Goal: Task Accomplishment & Management: Use online tool/utility

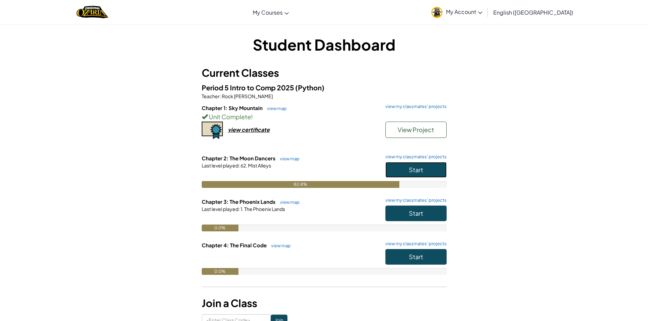
click at [437, 177] on button "Start" at bounding box center [415, 170] width 61 height 16
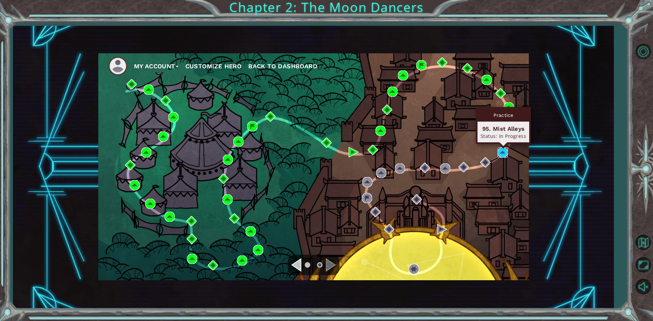
click at [503, 157] on img at bounding box center [502, 153] width 10 height 10
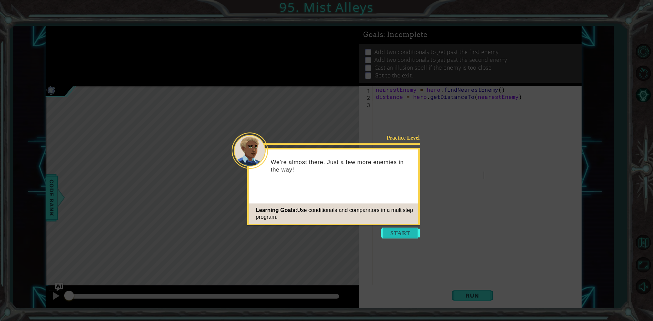
click at [416, 231] on button "Start" at bounding box center [400, 233] width 39 height 11
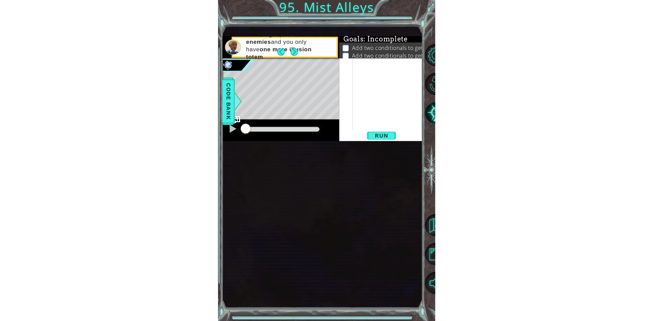
scroll to position [151, 0]
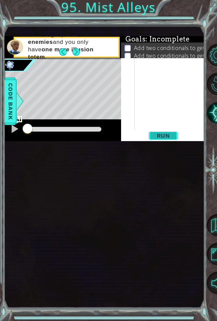
click at [167, 139] on span "Run" at bounding box center [163, 135] width 27 height 7
drag, startPoint x: 166, startPoint y: 217, endPoint x: 162, endPoint y: 221, distance: 5.8
click at [165, 140] on button "Run" at bounding box center [163, 136] width 41 height 8
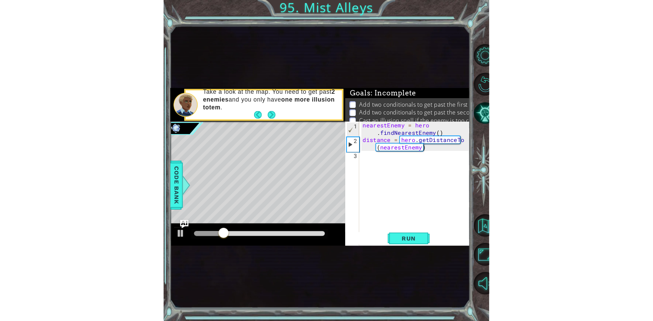
scroll to position [7, 0]
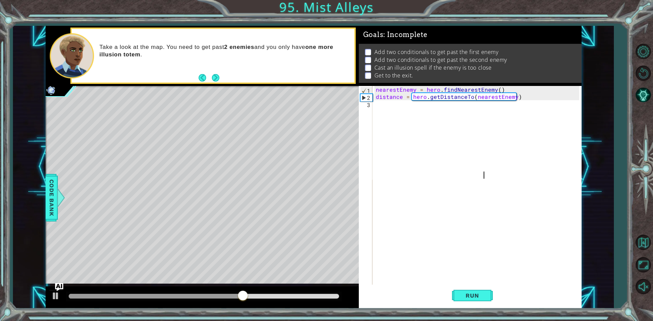
click at [377, 113] on div "nearestEnemy = hero . findNearestEnemy ( ) distance = hero . getDistanceTo ( ne…" at bounding box center [478, 229] width 208 height 286
click at [392, 108] on div "nearestEnemy = hero . findNearestEnemy ( ) distance = hero . getDistanceTo ( ne…" at bounding box center [478, 229] width 208 height 286
click at [394, 104] on div "nearestEnemy = hero . findNearestEnemy ( ) distance = hero . getDistanceTo ( ne…" at bounding box center [478, 229] width 208 height 286
type textarea "distance = hero.getDistanceTo(nearestEnemy)"
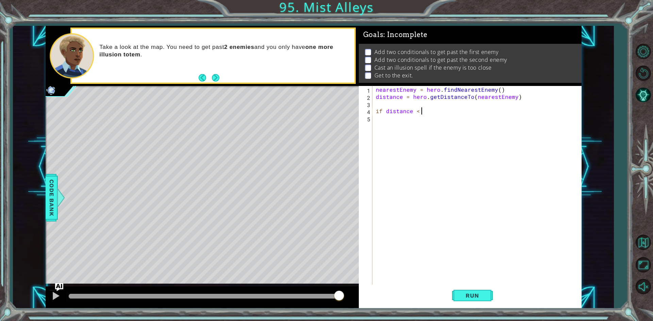
scroll to position [0, 3]
type textarea "if distance < 3:"
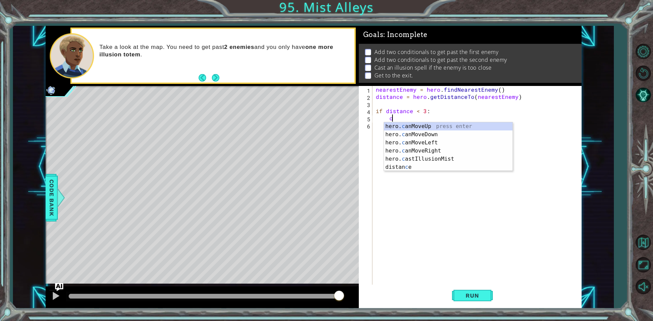
scroll to position [0, 1]
click at [475, 157] on div "hero. ca nMoveUp press enter hero. ca nMoveDown press enter hero. ca nMoveLeft …" at bounding box center [448, 150] width 128 height 57
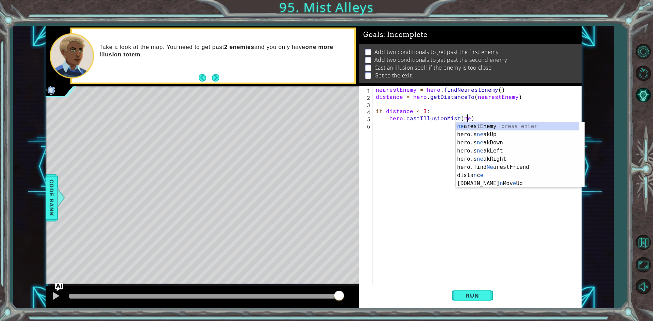
scroll to position [0, 6]
click at [457, 128] on div "nea restEnemy press enter hero.s nea kUp press enter hero.s nea kDown press ent…" at bounding box center [519, 154] width 128 height 65
type textarea "hero.castIllusionMist(nearestEnemy)"
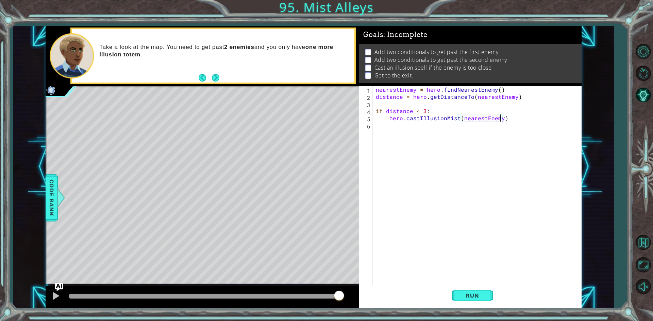
click at [515, 124] on div "nearestEnemy = hero . findNearestEnemy ( ) distance = hero . getDistanceTo ( ne…" at bounding box center [478, 193] width 208 height 214
click at [515, 116] on div "nearestEnemy = hero . findNearestEnemy ( ) distance = hero . getDistanceTo ( ne…" at bounding box center [478, 193] width 208 height 214
type textarea "hero.castIllusionMist(nearestEnemy)"
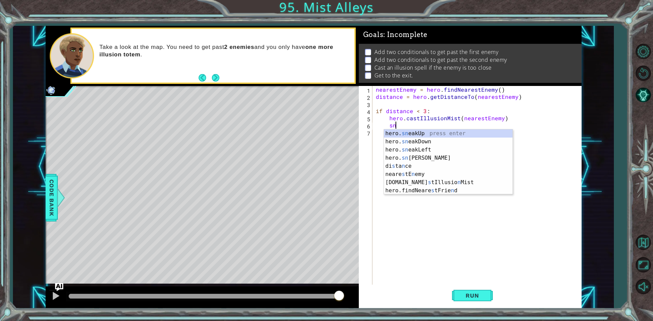
scroll to position [0, 1]
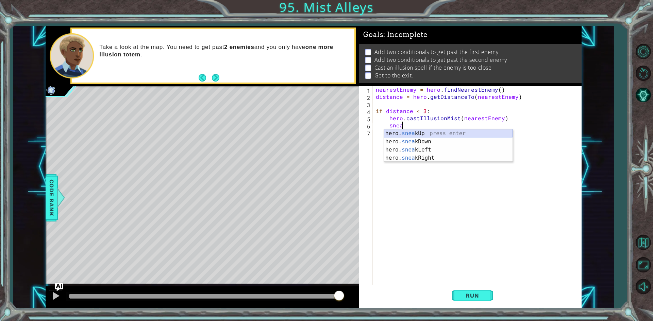
click at [476, 137] on div "hero. snea kUp press enter hero. snea kDown press enter hero. snea kLeft press …" at bounding box center [448, 154] width 128 height 49
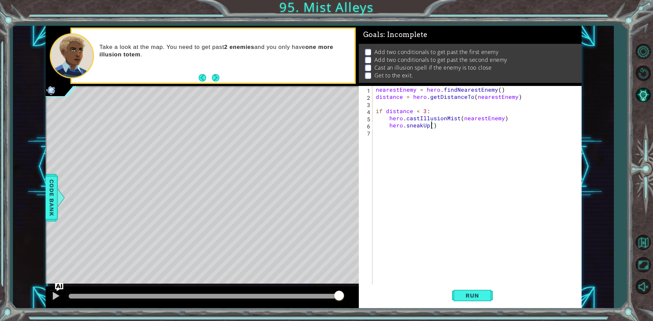
type textarea "hero.sneakUp(2)"
type textarea "if distance >3 :"
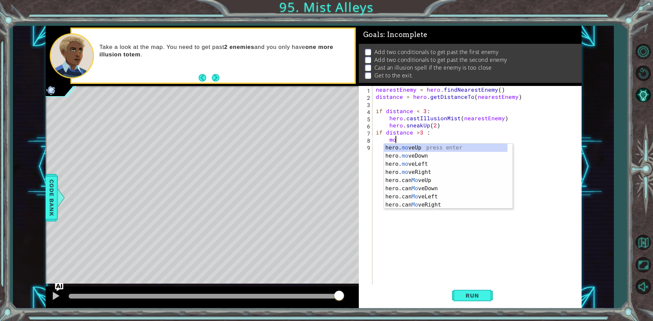
scroll to position [0, 1]
click at [506, 148] on div "hero. move Up press enter hero. move Down press enter hero. move Left press ent…" at bounding box center [448, 185] width 128 height 82
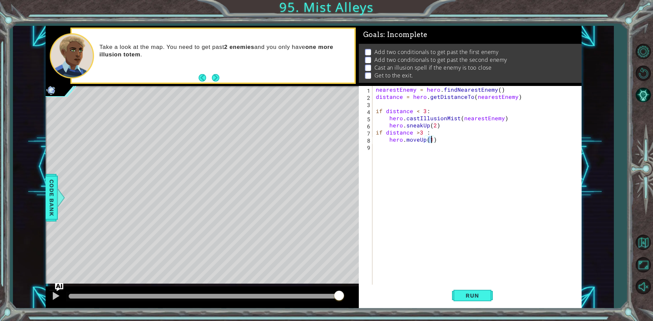
type textarea "hero.moveUp(2)"
click at [458, 139] on div "nearestEnemy = hero . findNearestEnemy ( ) distance = hero . getDistanceTo ( ne…" at bounding box center [478, 193] width 208 height 214
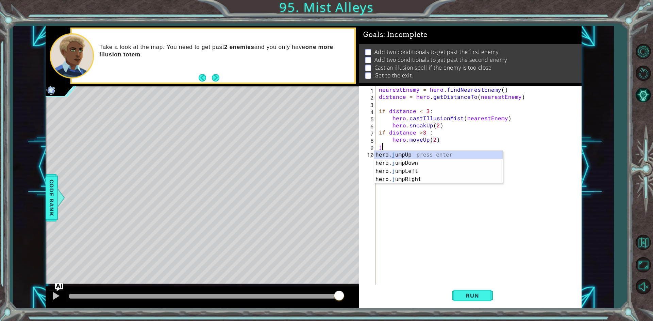
type textarea "ju"
click at [400, 152] on div "nearestEnemy = hero . findNearestEnemy ( ) distance = hero . getDistanceTo ( ne…" at bounding box center [479, 193] width 205 height 214
click at [404, 145] on div "nearestEnemy = hero . findNearestEnemy ( ) distance = hero . getDistanceTo ( ne…" at bounding box center [479, 193] width 205 height 214
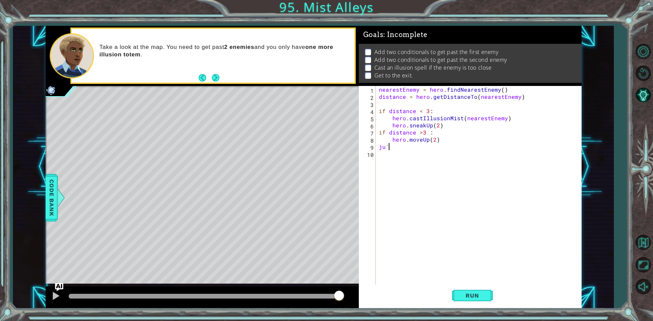
type textarea "ju"
click at [418, 157] on div "hero. ju mpUp press enter hero. ju mpDown press enter hero. [PERSON_NAME] mpLef…" at bounding box center [438, 175] width 128 height 49
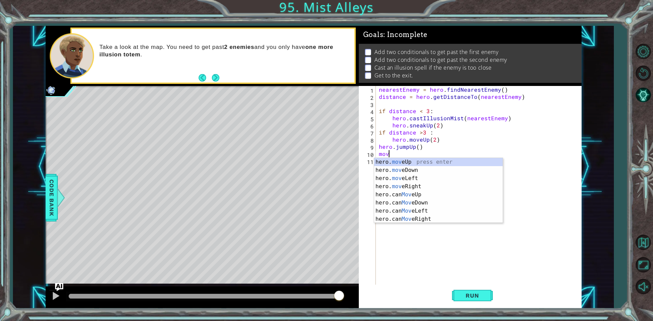
click at [418, 159] on div "hero. mov eUp press enter hero. mov eDown press enter hero. mov eLeft press ent…" at bounding box center [438, 199] width 128 height 82
type textarea "hero.moveUp(1)"
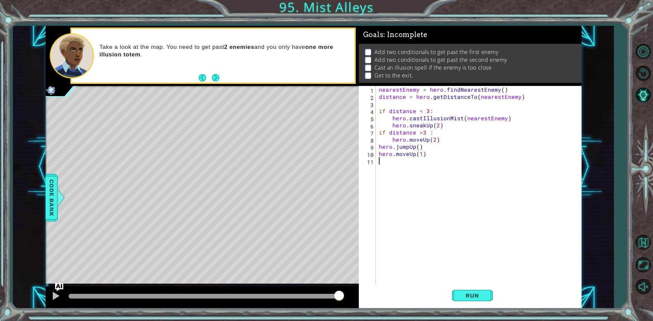
click at [418, 159] on div "nearestEnemy = hero . findNearestEnemy ( ) distance = hero . getDistanceTo ( ne…" at bounding box center [479, 193] width 205 height 214
click at [415, 178] on div "hero.jump Rig ht press enter hero.move Rig ht press enter hero.sneak Rig ht pre…" at bounding box center [438, 189] width 128 height 49
type textarea "hero.moveRight(1)"
click at [431, 171] on div "nearestEnemy = hero . findNearestEnemy ( ) distance = hero . getDistanceTo ( ne…" at bounding box center [479, 193] width 205 height 214
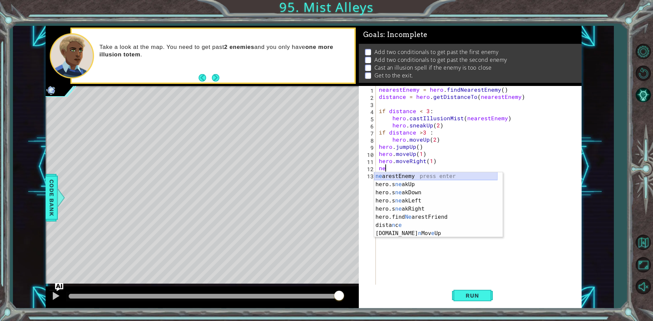
click at [410, 175] on div "ne arestEnemy press enter hero.s ne akUp press enter hero.s ne akDown press ent…" at bounding box center [435, 213] width 123 height 82
type textarea "nearestEnemy"
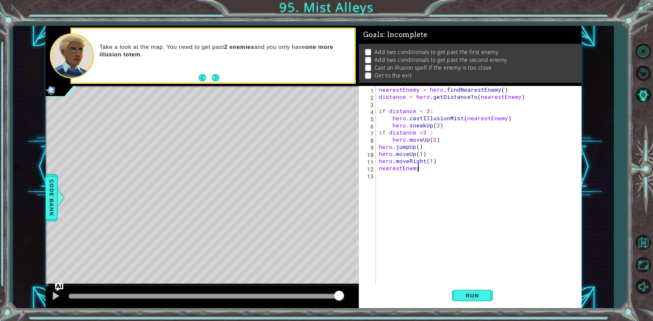
click at [441, 172] on div "nearestEnemy = hero . findNearestEnemy ( ) distance = hero . getDistanceTo ( ne…" at bounding box center [479, 193] width 205 height 214
click at [436, 170] on div "nearestEnemy = hero . findNearestEnemy ( ) distance = hero . getDistanceTo ( ne…" at bounding box center [479, 193] width 205 height 214
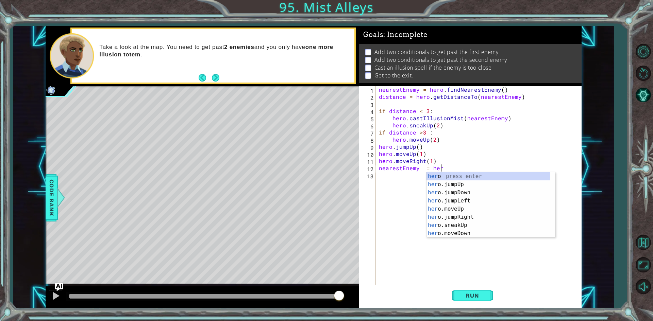
scroll to position [0, 4]
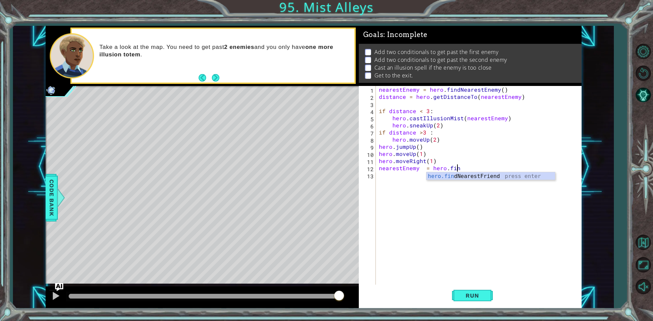
type textarea "nearestEnemy = hero.find"
click at [510, 180] on div "nearestEnemy = hero . findNearestEnemy ( ) distance = hero . getDistanceTo ( ne…" at bounding box center [479, 193] width 205 height 214
click at [484, 157] on div "nearestEnemy = hero . findNearestEnemy ( ) distance = hero . getDistanceTo ( ne…" at bounding box center [479, 193] width 205 height 214
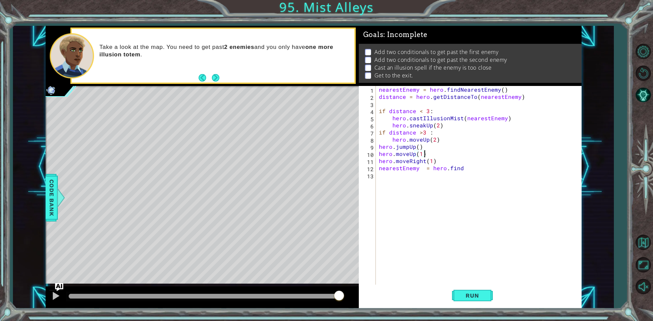
click at [471, 167] on div "nearestEnemy = hero . findNearestEnemy ( ) distance = hero . getDistanceTo ( ne…" at bounding box center [479, 193] width 205 height 214
type textarea "nearestEnemy = hero.findNearestEnemy()"
click at [394, 183] on div "dis tance press enter" at bounding box center [438, 191] width 128 height 24
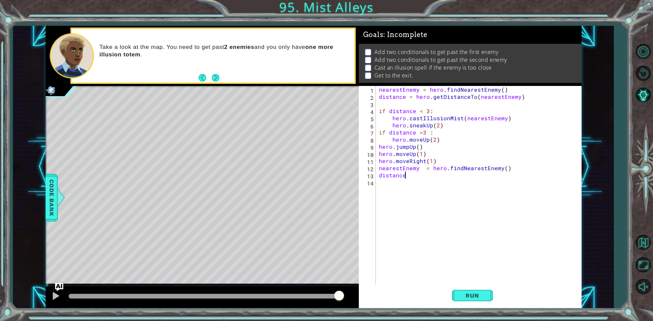
click at [415, 177] on div "nearestEnemy = hero . findNearestEnemy ( ) distance = hero . getDistanceTo ( ne…" at bounding box center [479, 193] width 205 height 214
type textarea "distance"
drag, startPoint x: 386, startPoint y: 177, endPoint x: 413, endPoint y: 210, distance: 43.2
click at [413, 210] on div "nearestEnemy = hero . findNearestEnemy ( ) distance = hero . getDistanceTo ( ne…" at bounding box center [479, 193] width 205 height 214
click at [424, 175] on div "nearestEnemy = hero . findNearestEnemy ( ) distance = hero . getDistanceTo ( ne…" at bounding box center [479, 193] width 205 height 214
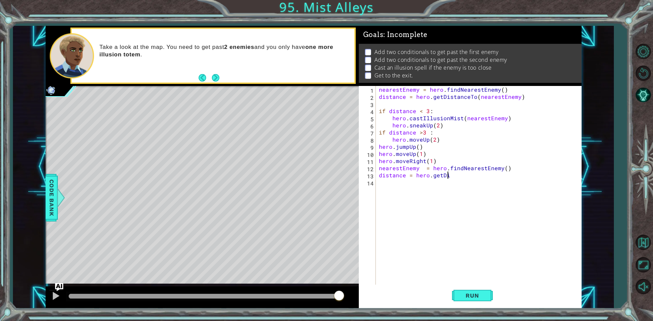
scroll to position [0, 4]
type textarea "distance = hero.getDist"
click at [470, 182] on div "nearestEnemy = hero . findNearestEnemy ( ) distance = hero . getDistanceTo ( ne…" at bounding box center [479, 193] width 205 height 214
click at [476, 182] on div "nearestEnemy = hero . findNearestEnemy ( ) distance = hero . getDistanceTo ( ne…" at bounding box center [479, 193] width 205 height 214
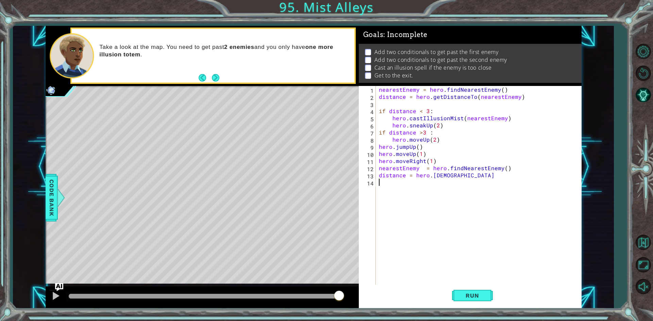
click at [477, 173] on div "nearestEnemy = hero . findNearestEnemy ( ) distance = hero . getDistanceTo ( ne…" at bounding box center [479, 193] width 205 height 214
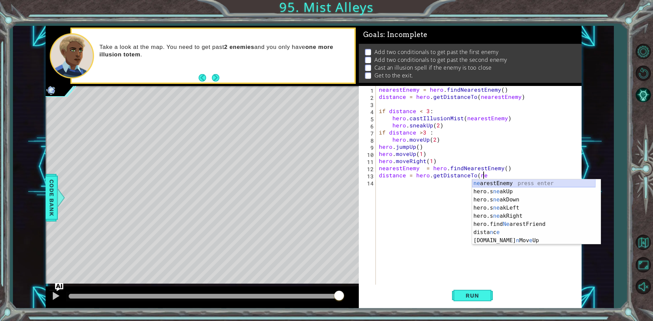
click at [513, 183] on div "ne arestEnemy press enter hero.s ne akUp press enter hero.s ne akDown press ent…" at bounding box center [533, 220] width 123 height 82
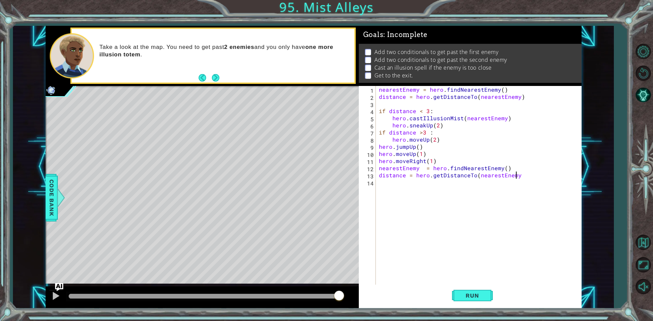
type textarea "distance = hero.getDistanceTo(nearestEnemy)"
type textarea "if distance < 3:"
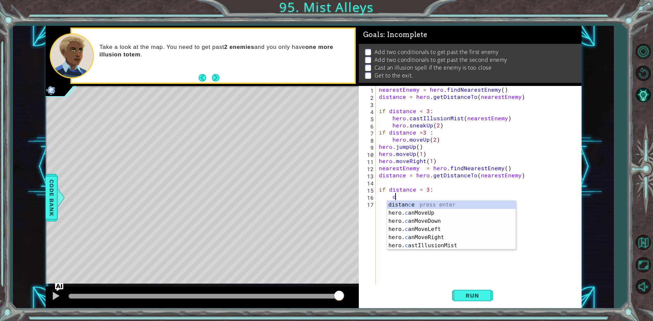
scroll to position [0, 1]
click at [461, 238] on div "hero. ca nMoveUp press enter hero. ca nMoveDown press enter hero. ca nMoveLeft …" at bounding box center [451, 229] width 128 height 57
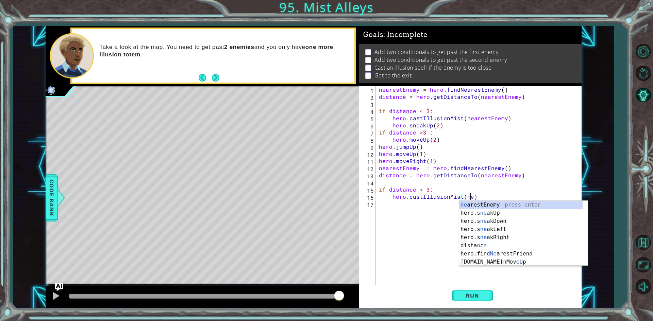
scroll to position [0, 6]
click at [466, 205] on div "nea restEnemy press enter hero.s nea kUp press enter hero.s nea kDown press ent…" at bounding box center [523, 233] width 128 height 65
type textarea "hero.castIllusionMist(nearestEnemy)"
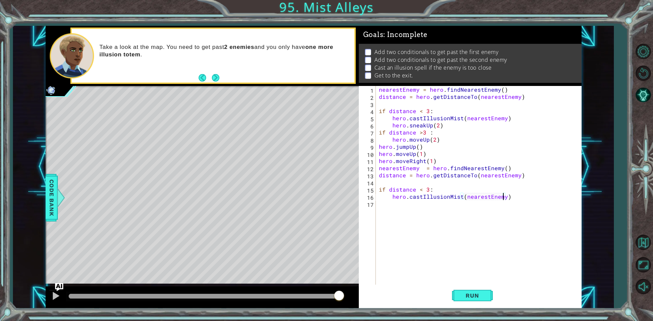
click at [522, 203] on div "nearestEnemy = hero . findNearestEnemy ( ) distance = hero . getDistanceTo ( ne…" at bounding box center [479, 193] width 205 height 214
click at [530, 195] on div "nearestEnemy = hero . findNearestEnemy ( ) distance = hero . getDistanceTo ( ne…" at bounding box center [479, 193] width 205 height 214
type textarea "hero.castIllusionMist(nearestEnemy)"
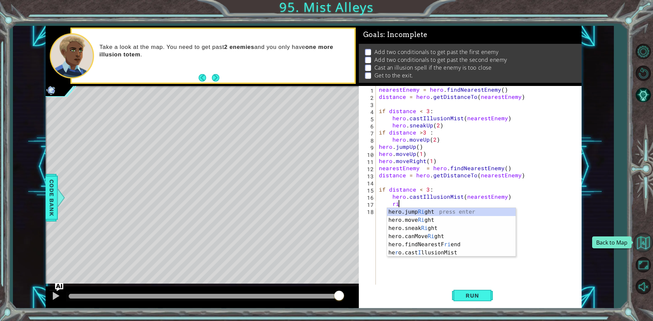
type textarea "ri"
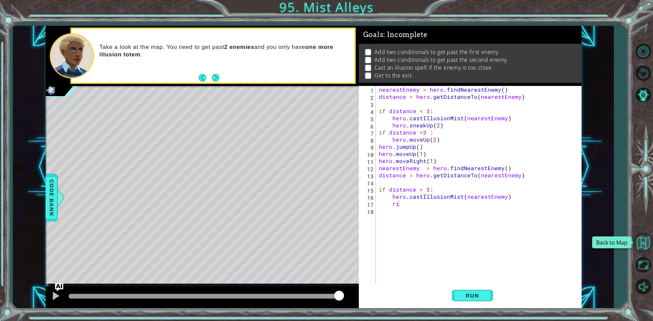
click at [641, 243] on button "Back to Map" at bounding box center [643, 243] width 20 height 20
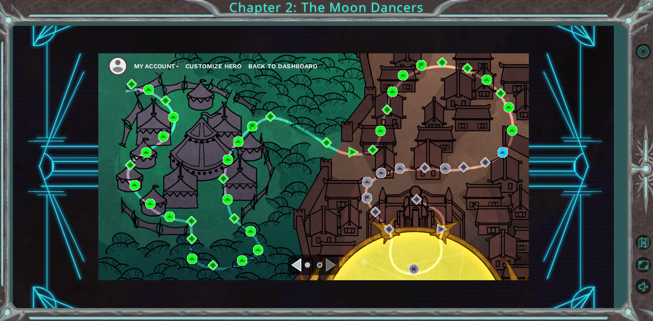
click at [299, 264] on div "Navigate to the previous page" at bounding box center [296, 265] width 10 height 14
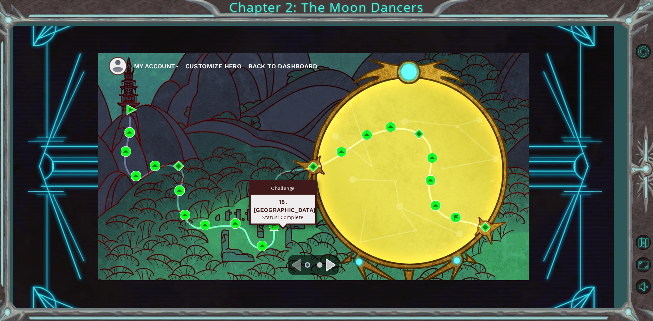
click at [274, 227] on img at bounding box center [274, 226] width 10 height 10
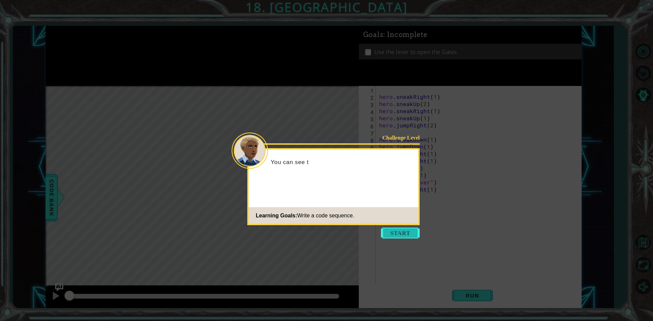
click at [393, 229] on button "Start" at bounding box center [400, 233] width 39 height 11
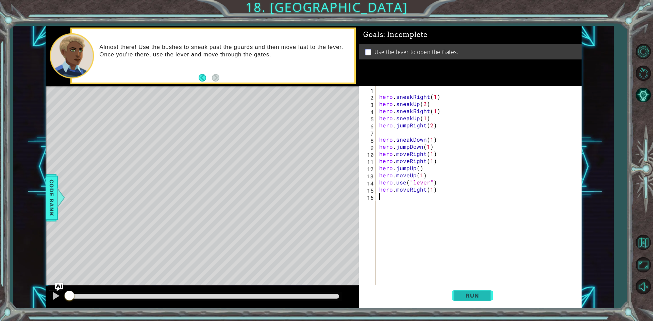
click at [461, 292] on button "Run" at bounding box center [472, 296] width 41 height 22
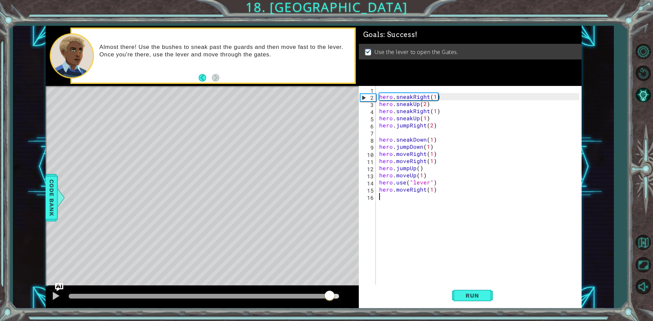
click at [330, 295] on div at bounding box center [204, 296] width 270 height 5
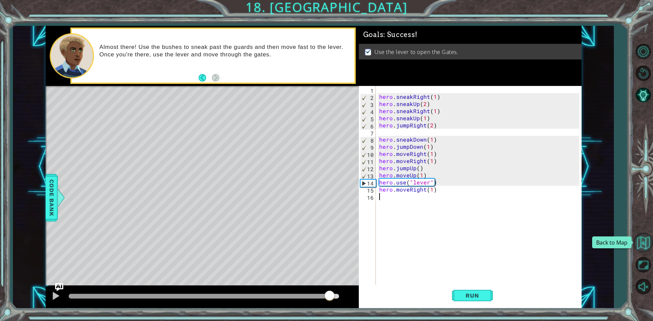
click at [643, 239] on button "Back to Map" at bounding box center [643, 243] width 20 height 20
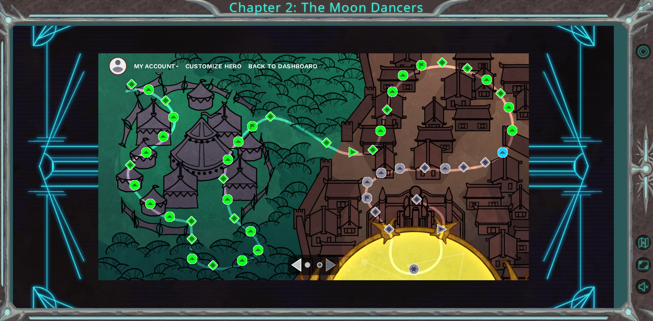
click at [297, 264] on div "Navigate to the previous page" at bounding box center [296, 265] width 10 height 14
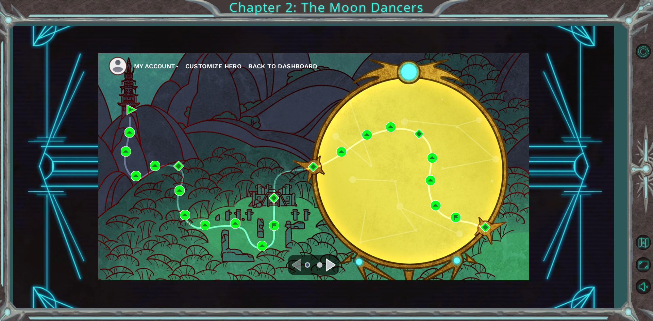
click at [328, 268] on div "Navigate to the next page" at bounding box center [331, 265] width 10 height 14
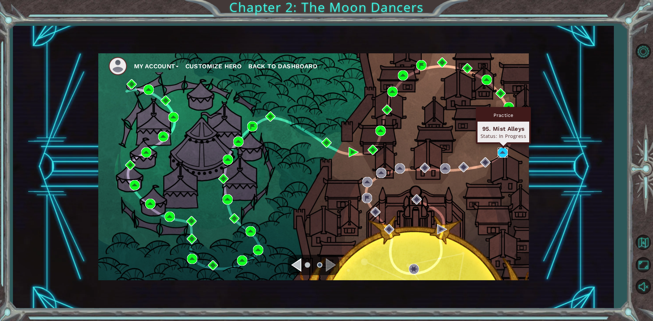
click at [504, 154] on img at bounding box center [502, 153] width 10 height 10
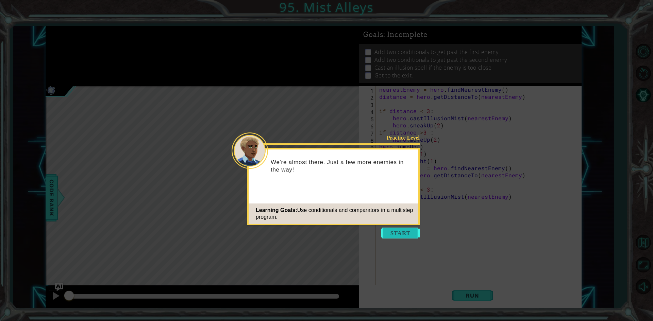
click at [395, 235] on button "Start" at bounding box center [400, 233] width 39 height 11
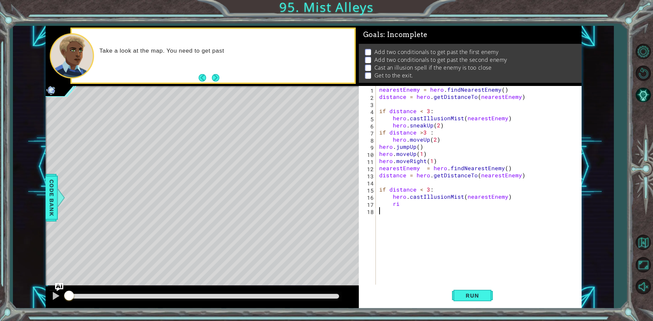
click at [403, 204] on div "nearestEnemy = hero . findNearestEnemy ( ) distance = hero . getDistanceTo ( ne…" at bounding box center [480, 193] width 205 height 214
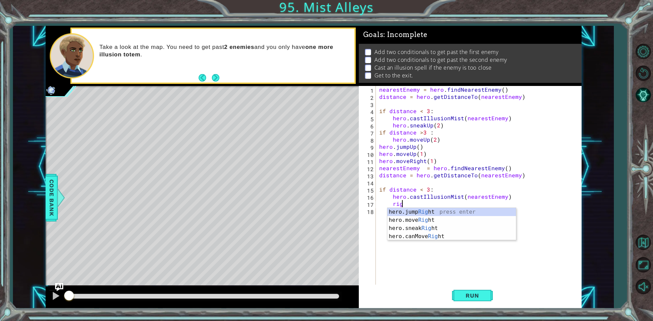
scroll to position [0, 1]
click at [449, 231] on div "hero.jump Righ t press enter hero.move Righ t press enter hero.sneak Righ t pre…" at bounding box center [451, 232] width 128 height 49
type textarea "hero.sneakRight(1)"
click at [449, 231] on div "nearestEnemy = hero . findNearestEnemy ( ) distance = hero . getDistanceTo ( ne…" at bounding box center [480, 193] width 205 height 214
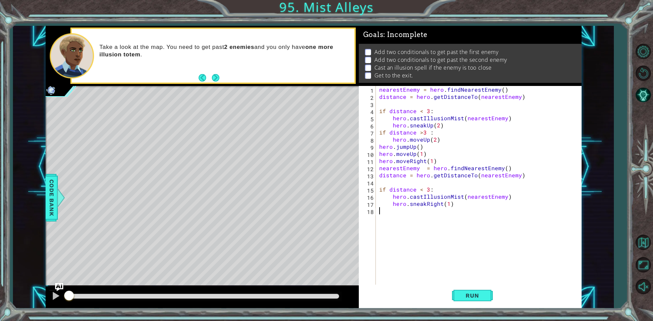
scroll to position [0, 0]
click at [446, 204] on div "nearestEnemy = hero . findNearestEnemy ( ) distance = hero . getDistanceTo ( ne…" at bounding box center [480, 193] width 205 height 214
click at [448, 204] on div "nearestEnemy = hero . findNearestEnemy ( ) distance = hero . getDistanceTo ( ne…" at bounding box center [480, 193] width 205 height 214
type textarea "hero.sneakRight(2)"
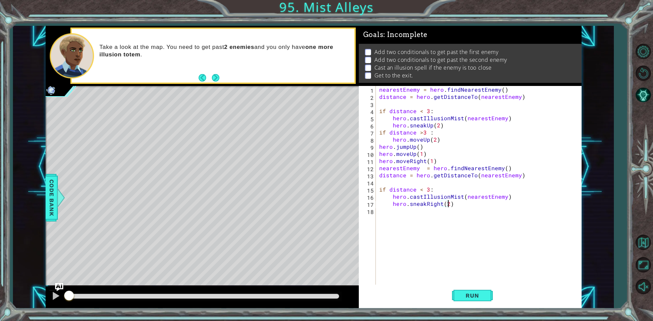
scroll to position [0, 4]
click at [462, 250] on div "nearestEnemy = hero . findNearestEnemy ( ) distance = hero . getDistanceTo ( ne…" at bounding box center [480, 193] width 205 height 214
type textarea "<"
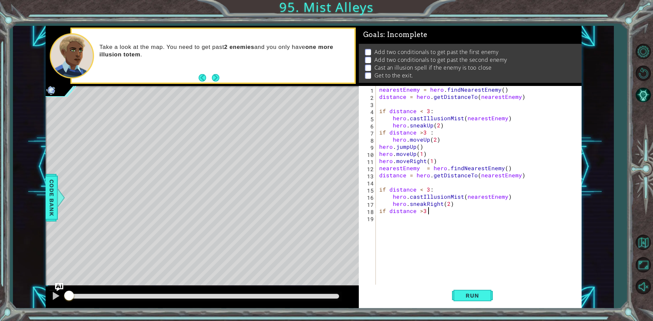
type textarea "if distance >3 :"
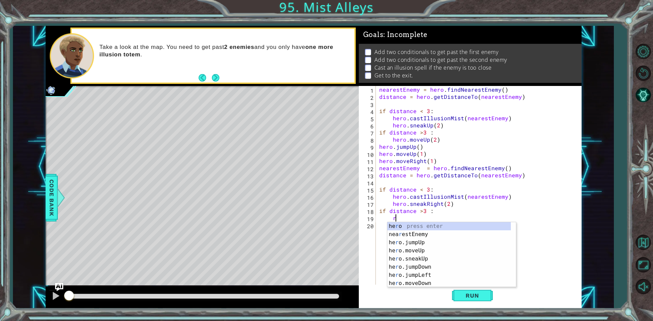
scroll to position [0, 1]
type textarea "r"
click at [407, 253] on div "hero. mo veUp press enter hero. mo veDown press enter hero. mo veLeft press ent…" at bounding box center [448, 263] width 123 height 82
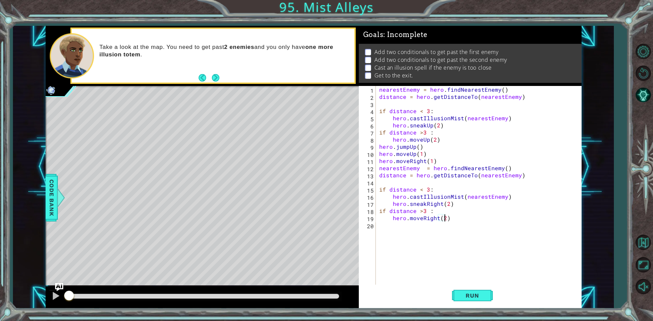
scroll to position [0, 4]
click at [504, 218] on div "nearestEnemy = hero . findNearestEnemy ( ) distance = hero . getDistanceTo ( ne…" at bounding box center [480, 193] width 205 height 214
drag, startPoint x: 504, startPoint y: 218, endPoint x: 492, endPoint y: 218, distance: 12.2
click at [504, 218] on div "nearestEnemy = hero . findNearestEnemy ( ) distance = hero . getDistanceTo ( ne…" at bounding box center [480, 193] width 205 height 214
type textarea "hero.moveRight(2)"
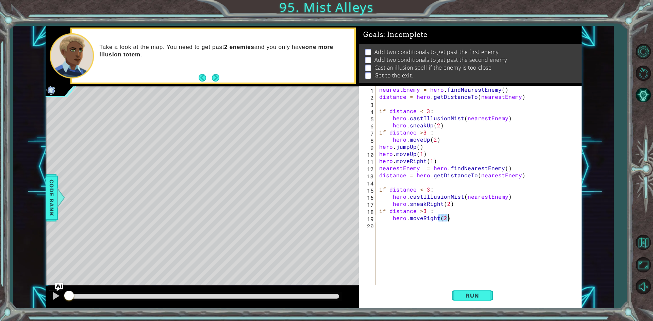
click at [458, 221] on div "nearestEnemy = hero . findNearestEnemy ( ) distance = hero . getDistanceTo ( ne…" at bounding box center [478, 186] width 201 height 200
click at [442, 229] on div "nearestEnemy = hero . findNearestEnemy ( ) distance = hero . getDistanceTo ( ne…" at bounding box center [480, 193] width 205 height 214
type textarea "ju"
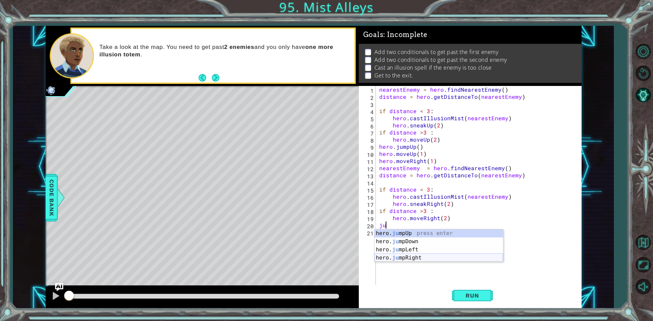
click at [407, 257] on div "hero. ju mpUp press enter hero. ju mpDown press enter hero. [PERSON_NAME] mpLef…" at bounding box center [438, 253] width 128 height 49
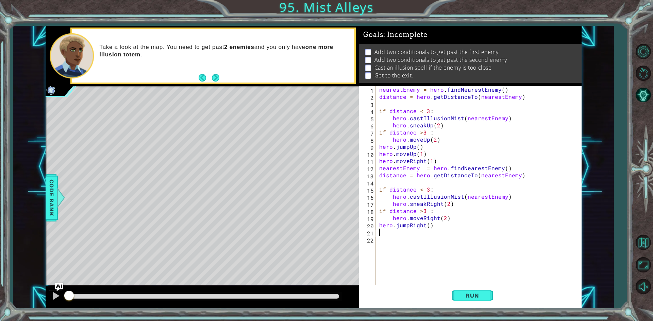
click at [424, 239] on div "nearestEnemy = hero . findNearestEnemy ( ) distance = hero . getDistanceTo ( ne…" at bounding box center [480, 193] width 205 height 214
type textarea "n"
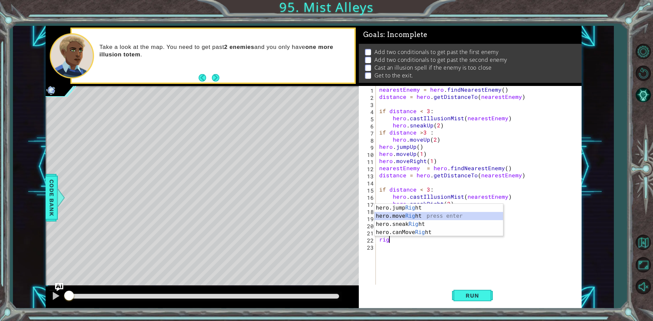
click at [477, 218] on div "hero.jump Rig ht press enter hero.move Rig ht press enter hero.sneak Rig ht pre…" at bounding box center [438, 228] width 128 height 49
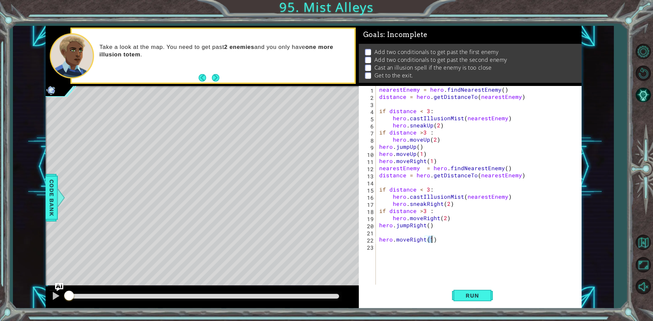
click at [459, 224] on div "nearestEnemy = hero . findNearestEnemy ( ) distance = hero . getDistanceTo ( ne…" at bounding box center [480, 193] width 205 height 214
type textarea "hero.jumpRight()"
click at [458, 227] on div "nearestEnemy = hero . findNearestEnemy ( ) distance = hero . getDistanceTo ( ne…" at bounding box center [480, 193] width 205 height 214
click at [456, 234] on div "nearestEnemy = hero . findNearestEnemy ( ) distance = hero . getDistanceTo ( ne…" at bounding box center [480, 193] width 205 height 214
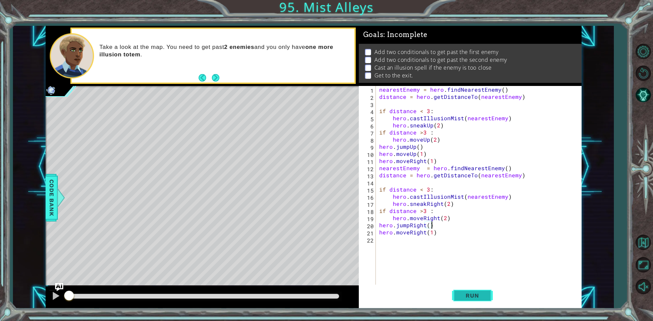
type textarea "hero.jumpRight()"
click at [479, 291] on button "Run" at bounding box center [472, 296] width 41 height 22
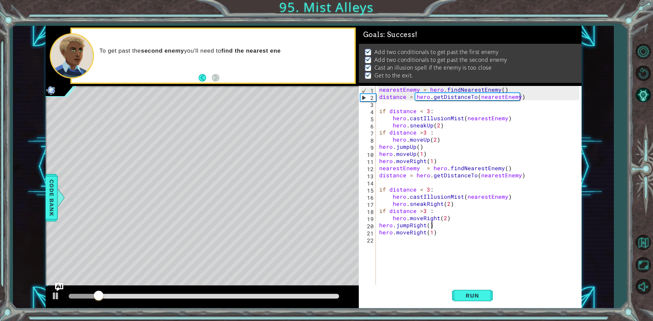
click at [278, 301] on div at bounding box center [204, 297] width 276 height 10
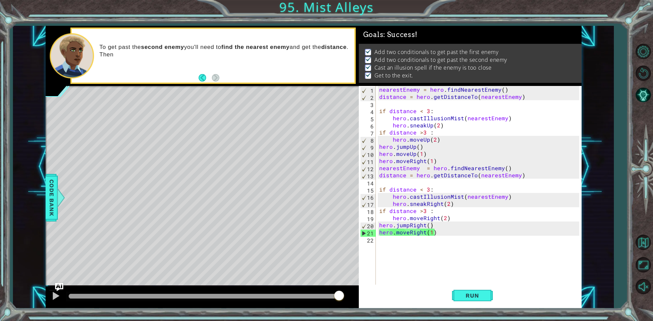
drag, startPoint x: 284, startPoint y: 299, endPoint x: 400, endPoint y: 299, distance: 116.2
click at [400, 299] on body "1 ההההההההההההההההההההההההההההההההההההההההההההההההההההההההההההההההההההההההההההה…" at bounding box center [326, 160] width 653 height 321
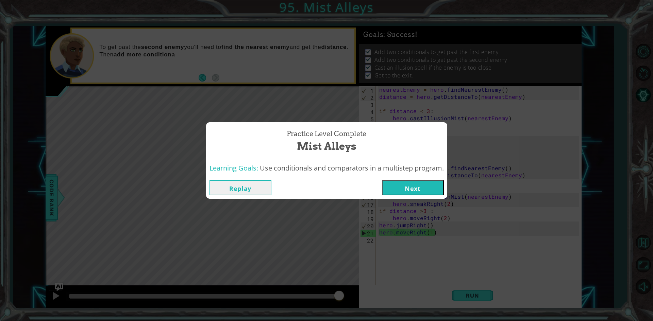
click at [398, 183] on button "Next" at bounding box center [413, 187] width 62 height 15
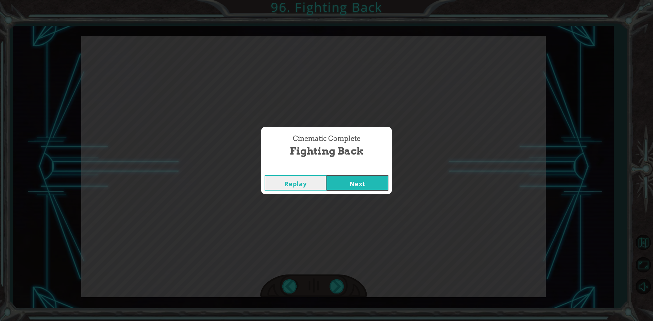
drag, startPoint x: 345, startPoint y: 175, endPoint x: 353, endPoint y: 193, distance: 19.8
click at [350, 188] on div "Replay Next" at bounding box center [326, 183] width 131 height 22
click at [353, 193] on div "Replay Next" at bounding box center [326, 183] width 131 height 22
click at [360, 190] on button "Next" at bounding box center [357, 182] width 62 height 15
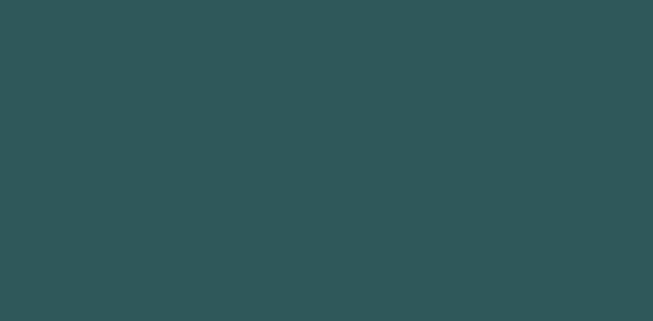
click at [360, 190] on body "1 2 3 4 5 6 7 8 9 hero.jump Ri ght press enter hero.move Ri ght press enter her…" at bounding box center [326, 160] width 653 height 321
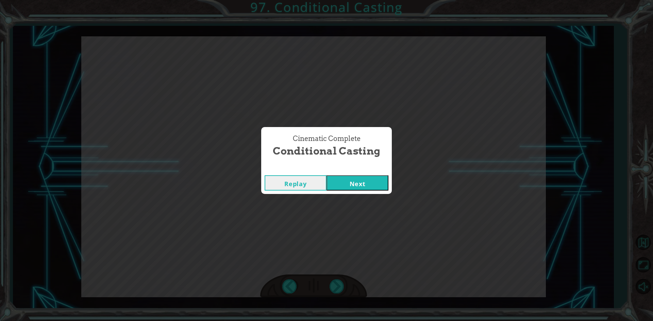
click at [359, 183] on button "Next" at bounding box center [357, 182] width 62 height 15
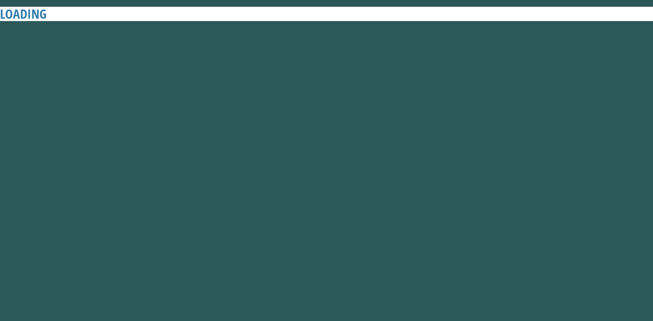
click at [359, 183] on button "Next" at bounding box center [357, 182] width 62 height 15
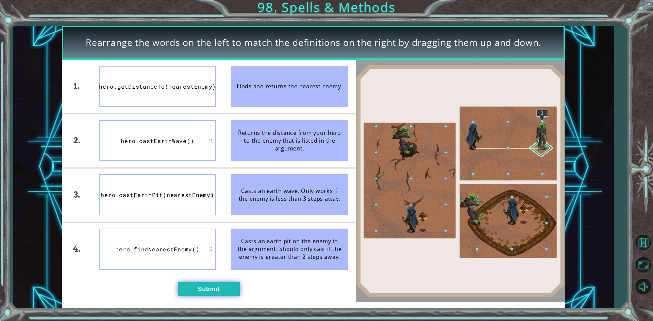
click at [221, 285] on button "Submit" at bounding box center [209, 289] width 62 height 14
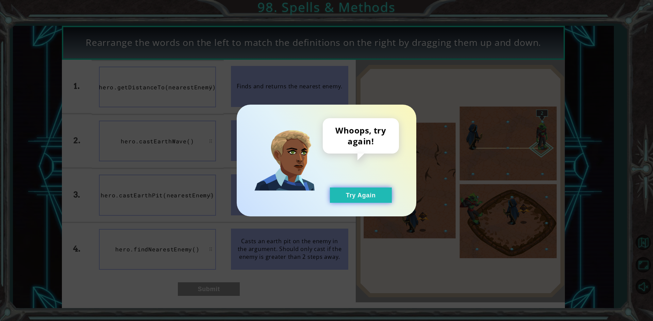
click at [361, 189] on button "Try Again" at bounding box center [361, 195] width 62 height 15
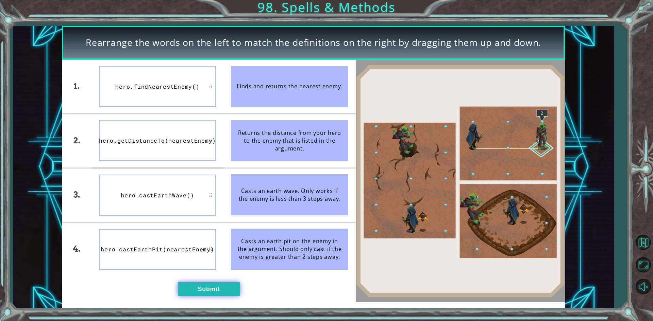
click at [223, 294] on button "Submit" at bounding box center [209, 289] width 62 height 14
click at [223, 0] on div "Rearrange the words on the left to match the definitions on the right by draggi…" at bounding box center [326, 0] width 653 height 0
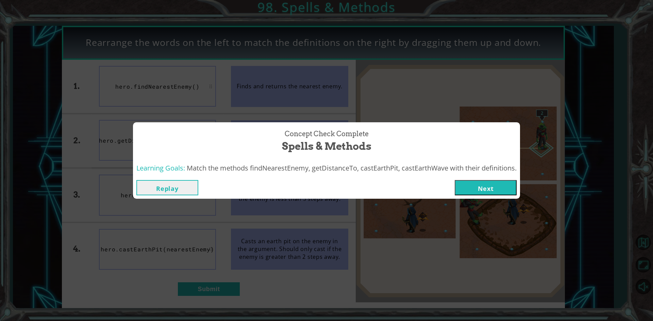
click at [495, 192] on button "Next" at bounding box center [485, 187] width 62 height 15
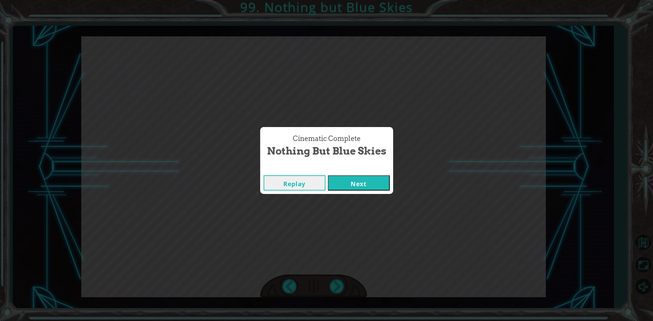
click at [369, 191] on div "Replay Next" at bounding box center [326, 183] width 133 height 22
click at [369, 188] on button "Next" at bounding box center [359, 182] width 62 height 15
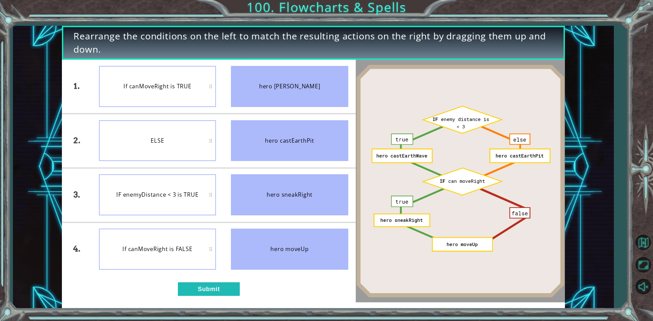
click at [152, 238] on div "If canMoveRight is FALSE" at bounding box center [157, 249] width 117 height 41
click at [152, 241] on div "If canMoveRight is FALSE" at bounding box center [157, 249] width 117 height 41
click at [155, 219] on li "IF enemyDistance < 3 is TRUE" at bounding box center [157, 195] width 132 height 54
click at [218, 300] on div "1. 2. 3. 4. IF enemyDistance < 3 is TRUE ELSE If canMoveRight is TRUE If canMov…" at bounding box center [208, 181] width 293 height 243
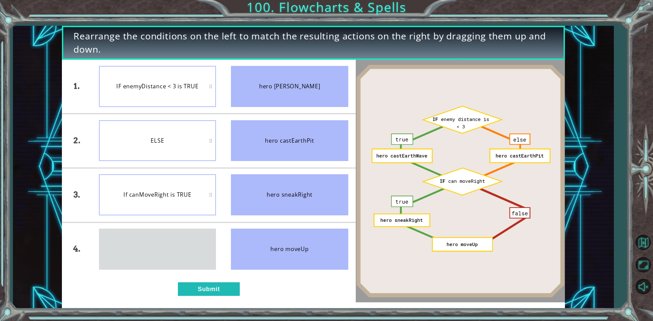
click at [224, 312] on div "Rearrange the conditions on the left to match the resulting actions on the righ…" at bounding box center [326, 160] width 653 height 321
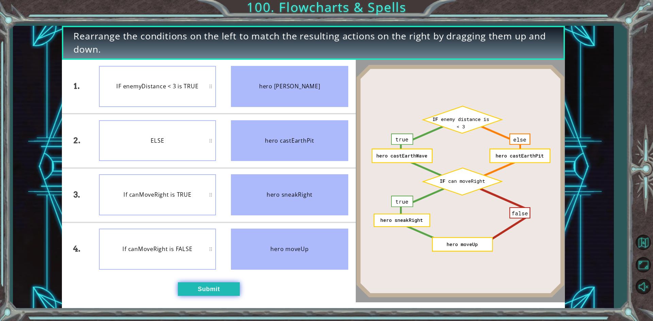
click at [231, 294] on button "Submit" at bounding box center [209, 289] width 62 height 14
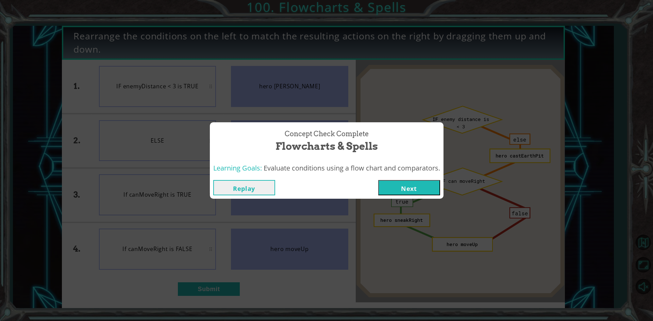
drag, startPoint x: 405, startPoint y: 175, endPoint x: 407, endPoint y: 179, distance: 4.4
click at [407, 179] on div "Concept Check Complete Flowcharts & Spells Learning Goals: Evaluate conditions …" at bounding box center [327, 160] width 234 height 76
click at [407, 184] on button "Next" at bounding box center [409, 187] width 62 height 15
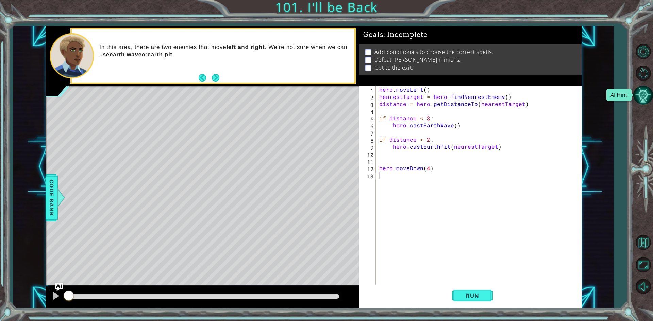
click at [647, 97] on button "AI Hint" at bounding box center [643, 95] width 20 height 20
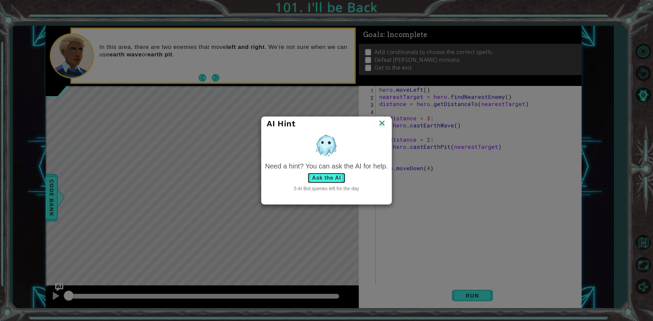
click at [316, 180] on button "Ask the AI" at bounding box center [326, 178] width 38 height 11
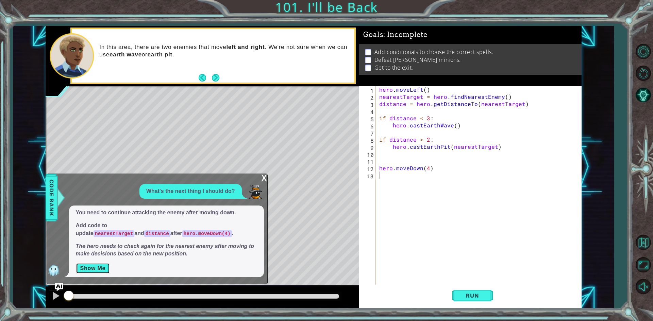
click at [94, 270] on button "Show Me" at bounding box center [93, 268] width 34 height 11
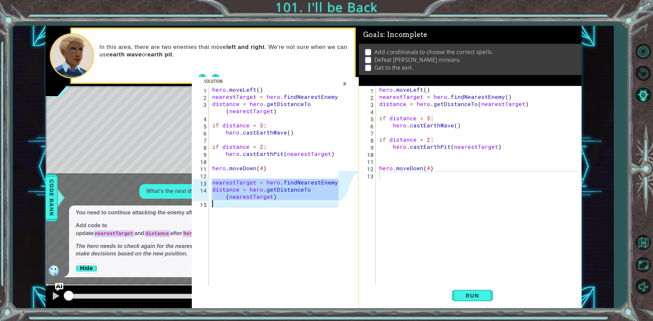
drag, startPoint x: 211, startPoint y: 182, endPoint x: 351, endPoint y: 203, distance: 142.3
click at [351, 203] on div "nearestTarget = hero.findNearestEnemy() 1 2 3 4 5 6 7 8 9 10 11 12 13 14 15 her…" at bounding box center [275, 197] width 167 height 222
type textarea "distance = hero.getDistanceTo(nearestTarget)"
click at [384, 183] on div "hero . moveLeft ( ) nearestTarget = hero . findNearestEnemy ( ) distance = hero…" at bounding box center [480, 193] width 205 height 214
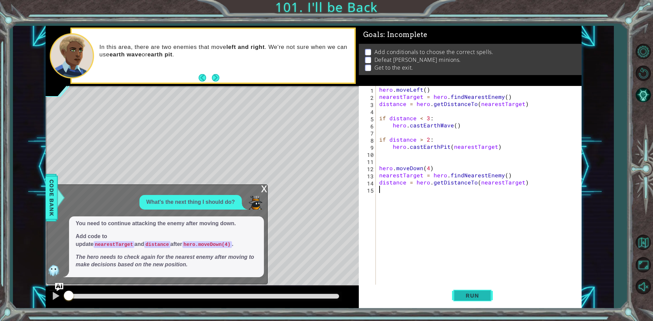
click at [467, 286] on button "Run" at bounding box center [472, 296] width 41 height 22
click at [264, 191] on div "x" at bounding box center [264, 188] width 6 height 7
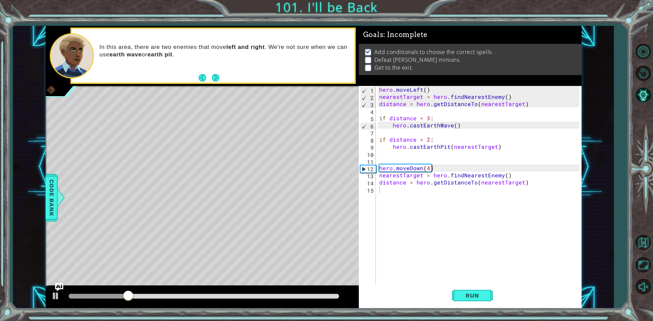
click at [475, 250] on div "hero . moveLeft ( ) nearestTarget = hero . findNearestEnemy ( ) distance = hero…" at bounding box center [480, 193] width 205 height 214
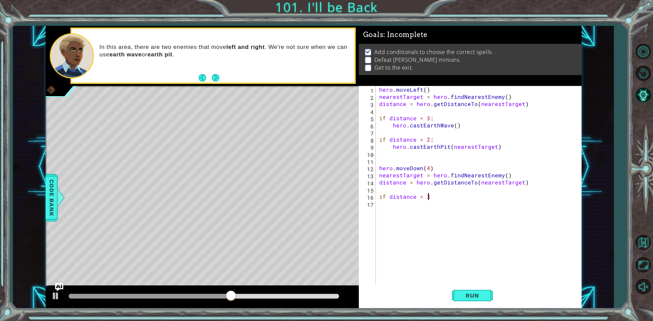
scroll to position [0, 3]
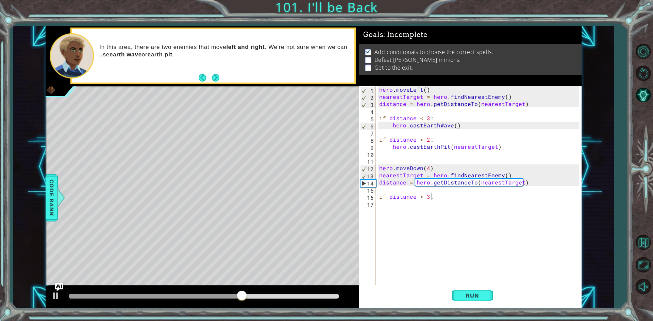
type textarea "if distance < 3:"
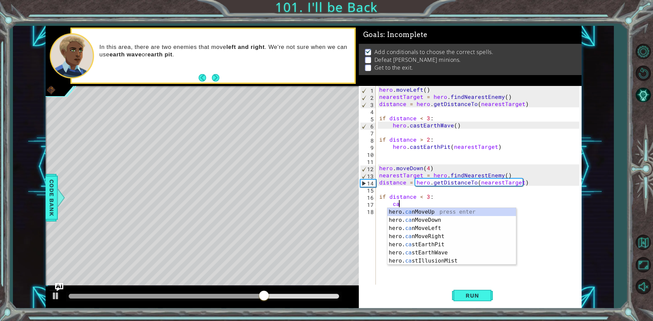
type textarea "cas"
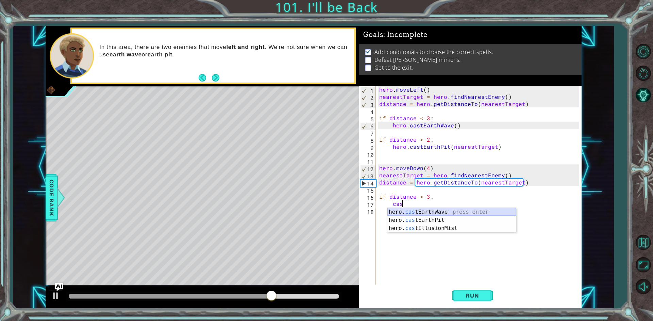
click at [487, 210] on div "hero. cas tEarthWave press enter hero. cas tEarthPit press enter hero. cas tIll…" at bounding box center [451, 228] width 128 height 41
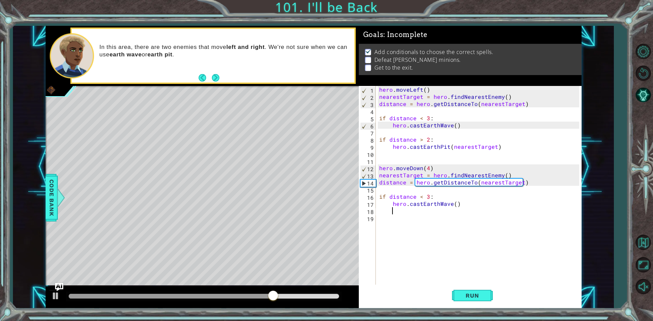
scroll to position [0, 0]
click at [442, 220] on div "hero . moveLeft ( ) nearestTarget = hero . findNearestEnemy ( ) distance = hero…" at bounding box center [480, 193] width 205 height 214
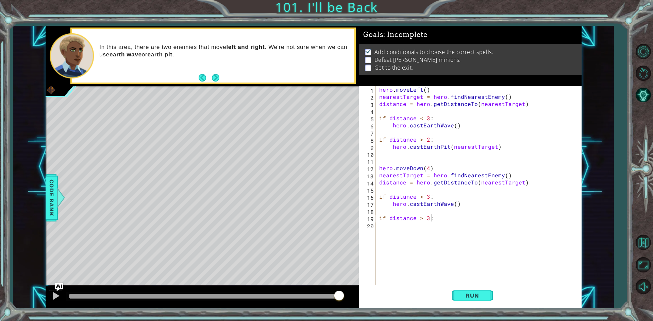
scroll to position [0, 3]
type textarea "if distance > 3:"
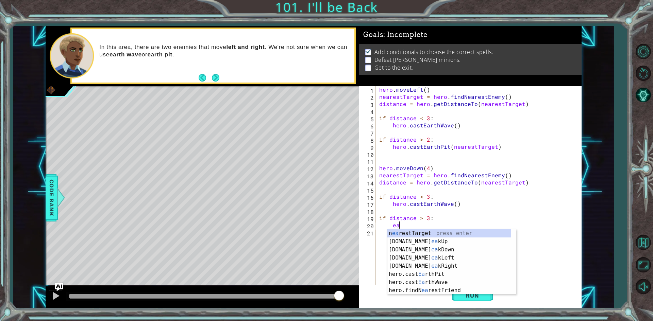
scroll to position [0, 1]
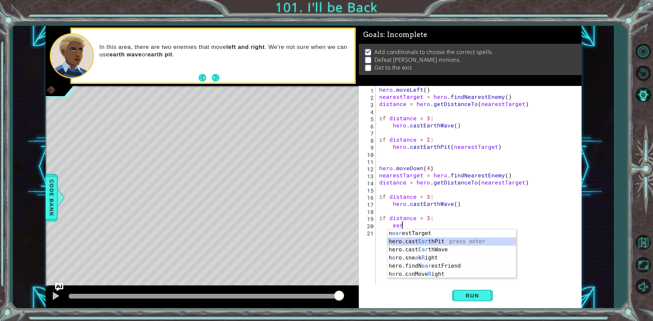
click at [447, 243] on div "n ear estTarget press enter hero.cast Ear thPit press enter hero.cast Ear thWav…" at bounding box center [451, 261] width 128 height 65
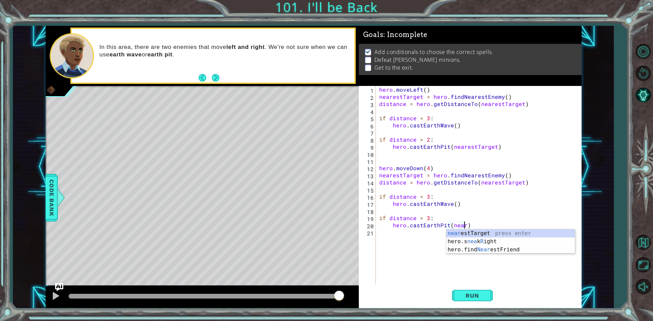
scroll to position [0, 5]
click at [540, 234] on div "neare stTarget press enter hero.find Neare stFriend press enter" at bounding box center [510, 245] width 128 height 33
type textarea "hero.castEarthPit(nearestTarget)"
click at [540, 234] on div "hero . moveLeft ( ) nearestTarget = hero . findNearestEnemy ( ) distance = hero…" at bounding box center [480, 193] width 205 height 214
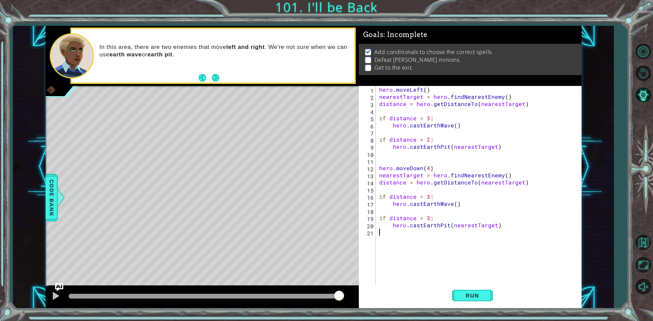
click at [540, 234] on div "hero . moveLeft ( ) nearestTarget = hero . findNearestEnemy ( ) distance = hero…" at bounding box center [480, 193] width 205 height 214
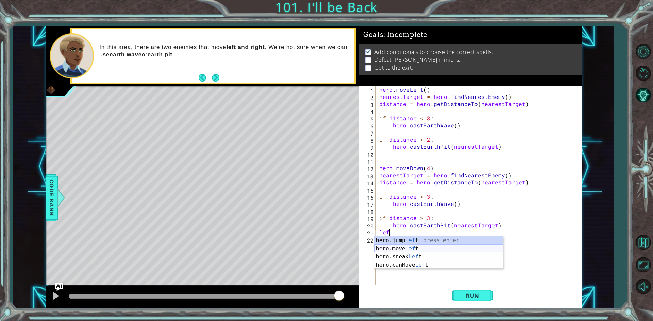
click at [418, 249] on div "hero.jump Lef t press enter hero.move Lef t press enter hero.sneak Lef t press …" at bounding box center [438, 261] width 128 height 49
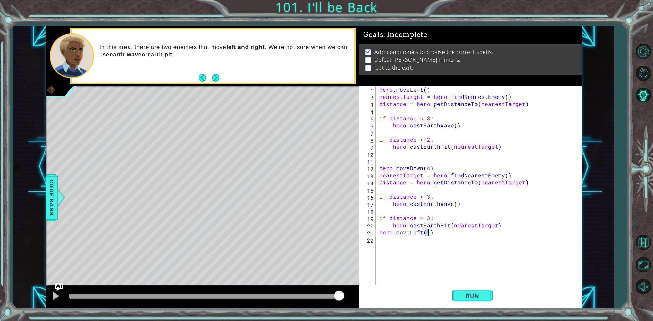
type textarea "hero.moveLeft(4)"
click at [499, 253] on div "hero . moveLeft ( ) nearestTarget = hero . findNearestEnemy ( ) distance = hero…" at bounding box center [480, 193] width 205 height 214
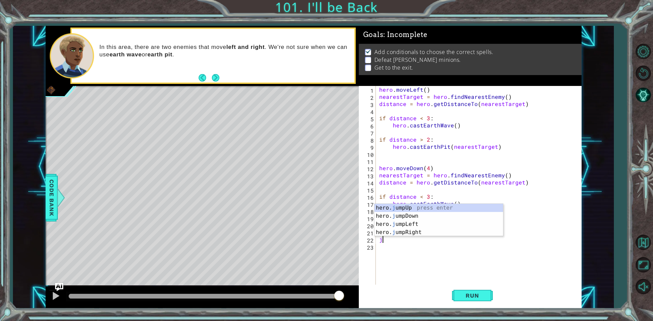
type textarea "ju"
click at [432, 225] on div "hero. ju mpUp press enter hero. ju mpDown press enter hero. [PERSON_NAME] mpLef…" at bounding box center [438, 228] width 128 height 49
click at [432, 225] on div "hero . moveLeft ( ) nearestTarget = hero . findNearestEnemy ( ) distance = hero…" at bounding box center [480, 193] width 205 height 214
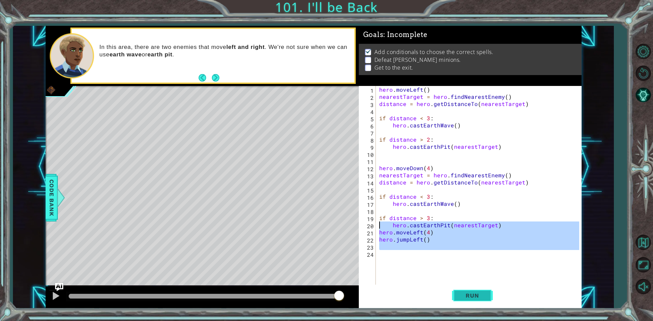
click at [486, 287] on button "Run" at bounding box center [472, 296] width 41 height 22
type textarea "hero.castEarthPit(nearestTarget)"
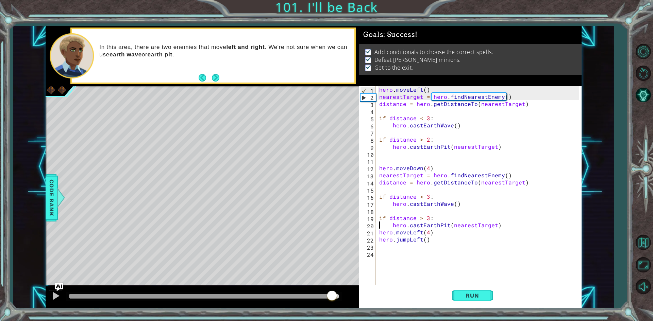
drag, startPoint x: 332, startPoint y: 294, endPoint x: 652, endPoint y: 337, distance: 323.4
click at [647, 321] on html "distance = hero.getDistanceTo(nearestTarget) 1 2 3 4 5 6 7 8 9 10 11 12 13 14 1…" at bounding box center [326, 160] width 653 height 321
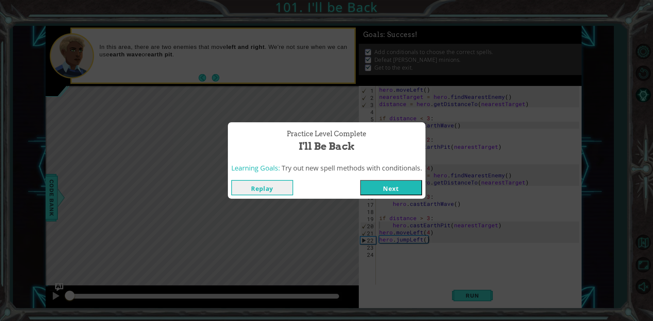
click at [398, 185] on button "Next" at bounding box center [391, 187] width 62 height 15
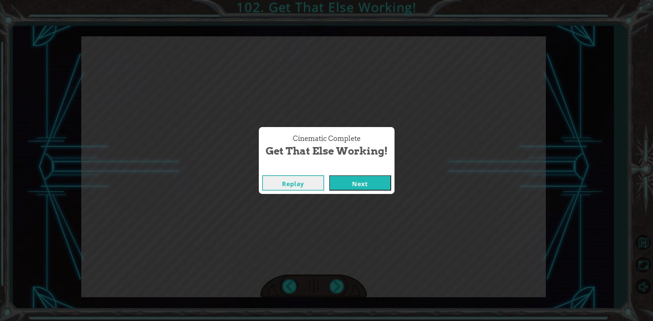
click at [345, 195] on div "Cinematic Complete Get That Else Working! Replay Next" at bounding box center [326, 160] width 653 height 321
click at [352, 181] on div "Cinematic Complete Get That Else Working! Replay Next" at bounding box center [327, 160] width 136 height 67
click at [352, 181] on button "Next" at bounding box center [360, 182] width 62 height 15
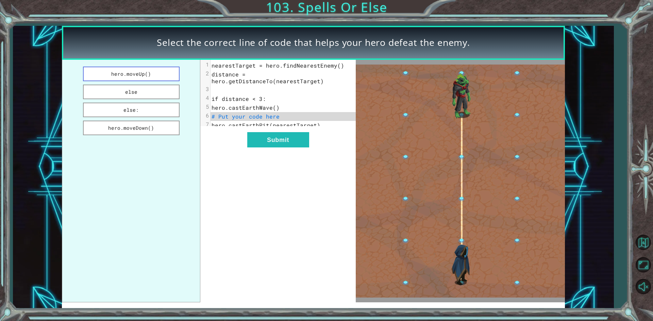
click at [124, 71] on button "hero.moveUp()" at bounding box center [131, 74] width 97 height 15
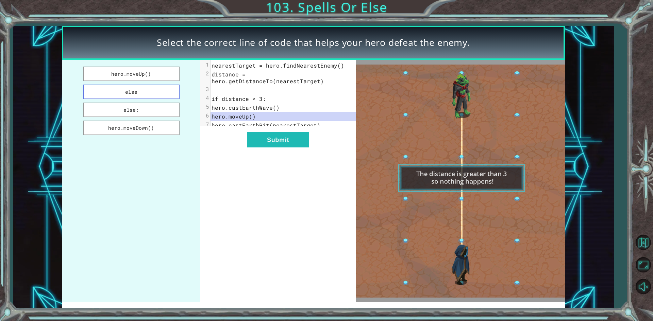
click at [168, 94] on button "else" at bounding box center [131, 92] width 97 height 15
click at [170, 114] on button "else:" at bounding box center [131, 110] width 97 height 15
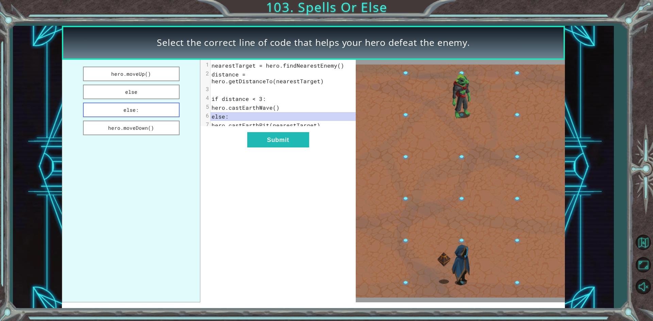
click at [175, 110] on button "else:" at bounding box center [131, 110] width 97 height 15
click at [171, 98] on button "else" at bounding box center [131, 92] width 97 height 15
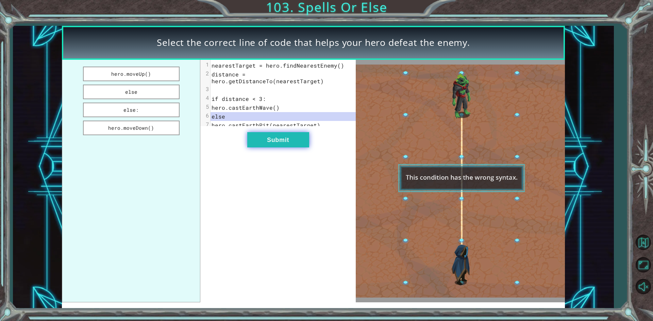
click at [263, 143] on button "Submit" at bounding box center [278, 139] width 62 height 15
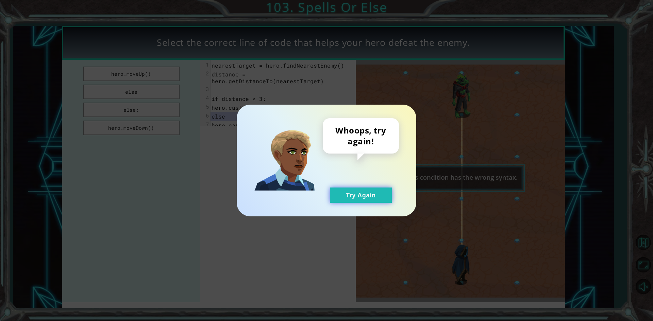
click at [341, 197] on button "Try Again" at bounding box center [361, 195] width 62 height 15
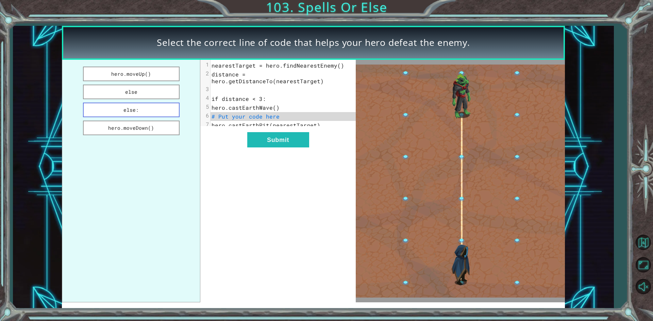
click at [171, 116] on button "else:" at bounding box center [131, 110] width 97 height 15
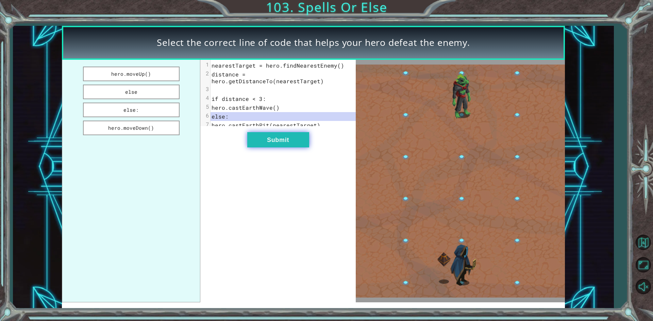
click at [273, 144] on button "Submit" at bounding box center [278, 139] width 62 height 15
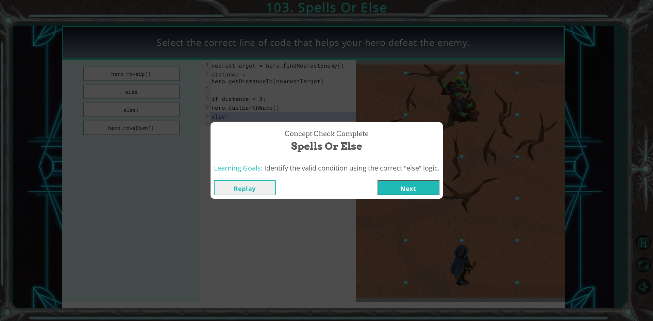
click at [423, 181] on button "Next" at bounding box center [408, 187] width 62 height 15
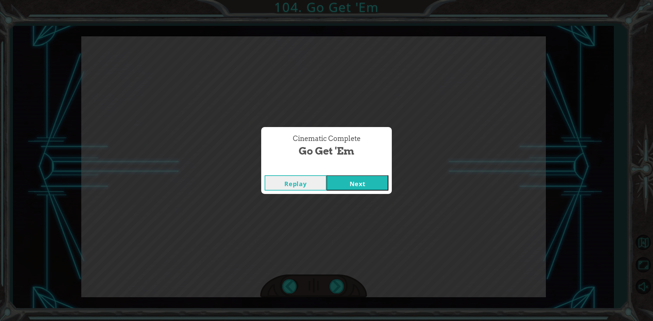
click at [367, 175] on div "Replay Next" at bounding box center [326, 183] width 131 height 22
click at [367, 177] on button "Next" at bounding box center [357, 182] width 62 height 15
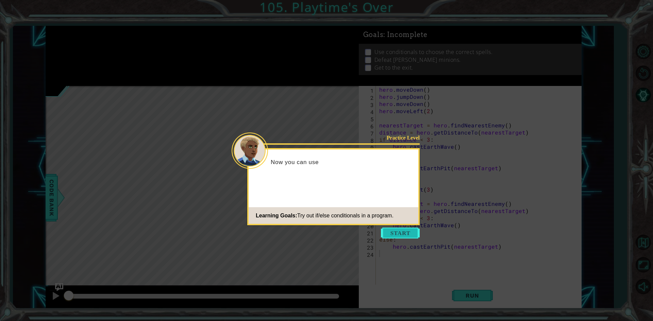
click at [390, 233] on button "Start" at bounding box center [400, 233] width 39 height 11
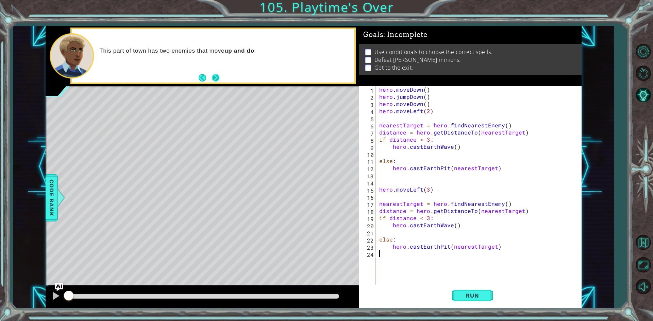
click at [212, 77] on button "Next" at bounding box center [215, 77] width 7 height 7
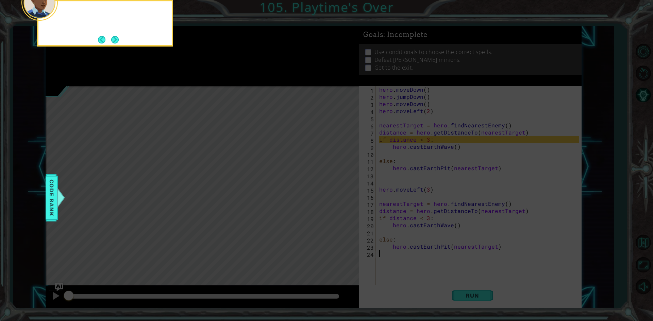
click at [212, 77] on icon at bounding box center [326, 48] width 653 height 546
click at [116, 48] on icon at bounding box center [326, 48] width 653 height 546
click at [116, 44] on button "Next" at bounding box center [114, 39] width 7 height 7
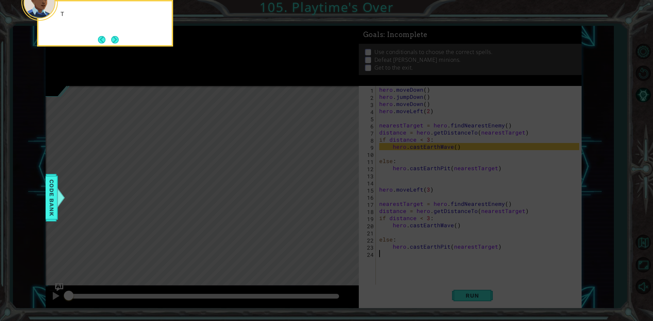
click at [116, 44] on button "Next" at bounding box center [114, 39] width 7 height 7
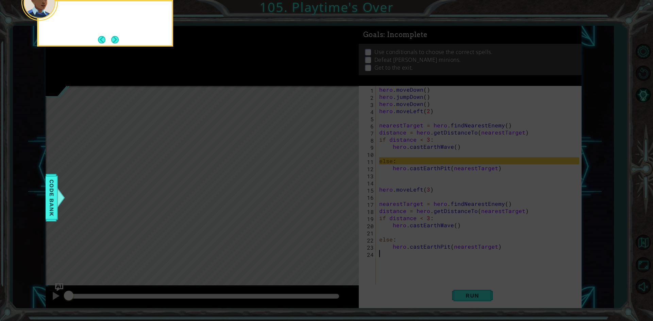
click at [117, 43] on button "Next" at bounding box center [114, 39] width 7 height 7
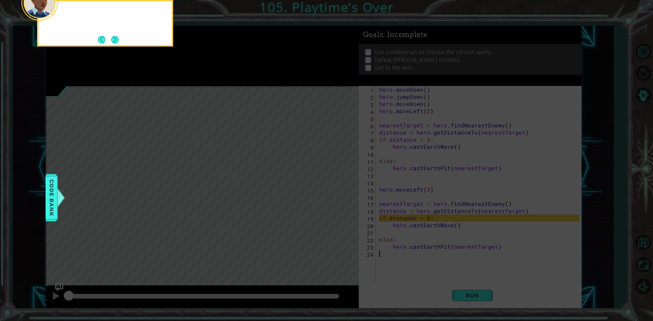
drag, startPoint x: 116, startPoint y: 45, endPoint x: 116, endPoint y: 40, distance: 4.4
click at [116, 41] on button "Next" at bounding box center [114, 39] width 7 height 7
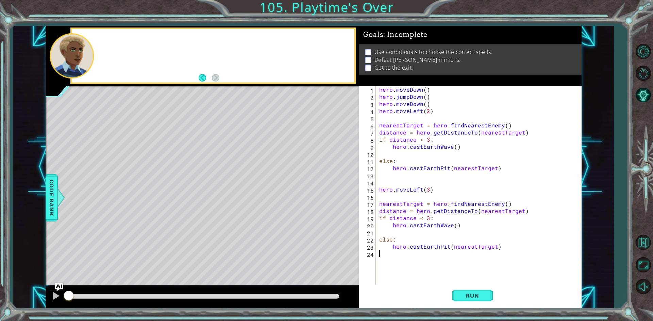
click at [116, 40] on div at bounding box center [213, 56] width 282 height 54
type textarea "hero.castEarthPit(nearestTarget)"
click at [388, 246] on div "hero . moveDown ( ) hero . jumpDown ( ) hero . moveDown ( ) hero . moveLeft ( 2…" at bounding box center [480, 193] width 205 height 214
click at [388, 246] on div "hero . moveDown ( ) hero . jumpDown ( ) hero . moveDown ( ) hero . moveLeft ( 2…" at bounding box center [478, 186] width 201 height 200
click at [391, 249] on div "hero . moveDown ( ) hero . jumpDown ( ) hero . moveDown ( ) hero . moveLeft ( 2…" at bounding box center [480, 193] width 205 height 214
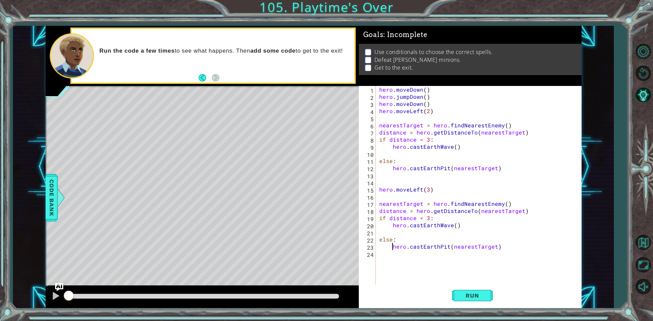
click at [391, 255] on div "hero . moveDown ( ) hero . jumpDown ( ) hero . moveDown ( ) hero . moveLeft ( 2…" at bounding box center [480, 193] width 205 height 214
type textarea "."
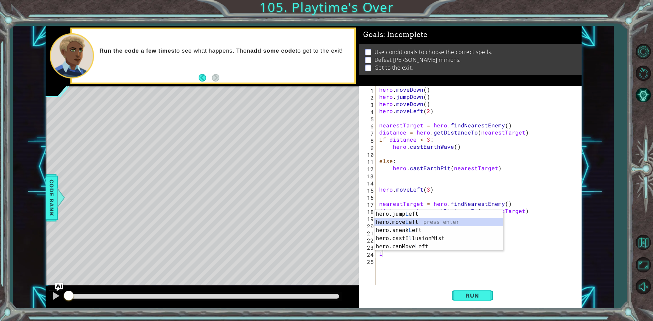
click at [421, 226] on div "hero.jump L eft press enter hero.move L eft press enter hero.sneak L eft press …" at bounding box center [438, 238] width 128 height 57
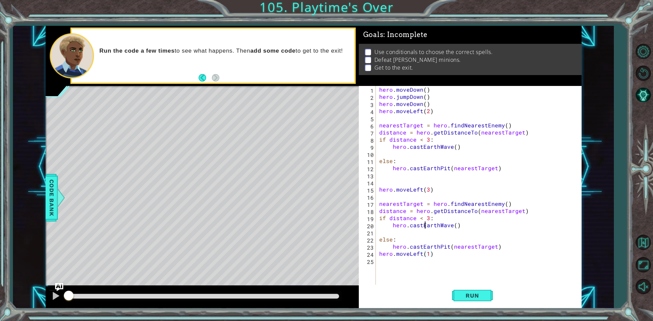
click at [424, 226] on div "hero . moveDown ( ) hero . jumpDown ( ) hero . moveDown ( ) hero . moveLeft ( 2…" at bounding box center [480, 193] width 205 height 214
type textarea "hero.castEarthWave()"
click at [401, 264] on div "hero . moveDown ( ) hero . jumpDown ( ) hero . moveDown ( ) hero . moveLeft ( 2…" at bounding box center [480, 193] width 205 height 214
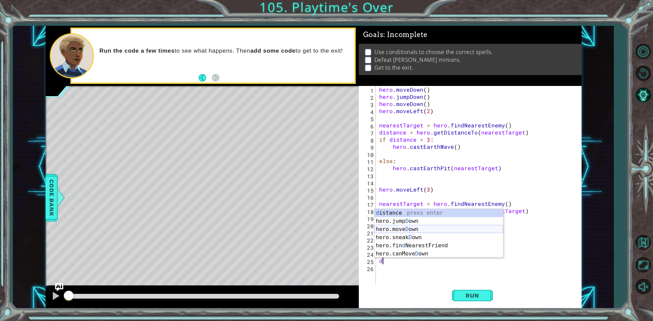
click at [404, 226] on div "d istance press enter hero.jump D own press enter hero.[PERSON_NAME] own press …" at bounding box center [438, 241] width 128 height 65
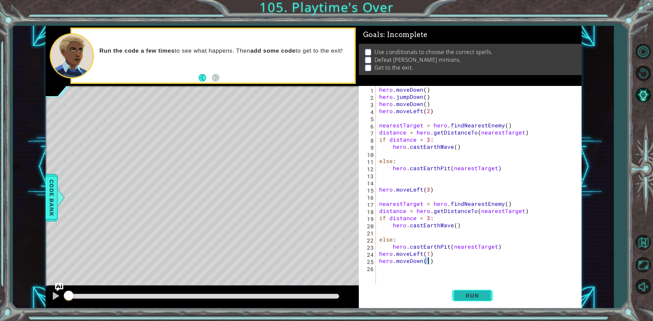
type textarea "hero.moveDown(1)"
click at [458, 291] on button "Run" at bounding box center [472, 296] width 41 height 22
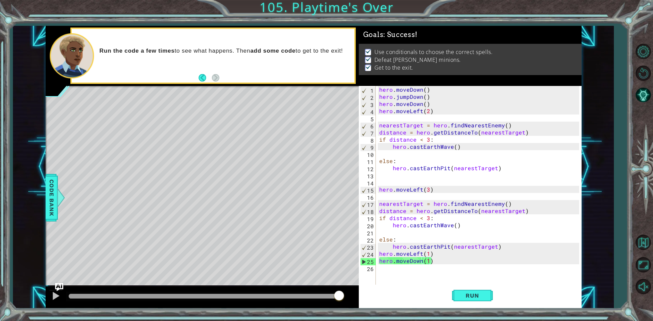
drag, startPoint x: 298, startPoint y: 298, endPoint x: 413, endPoint y: 319, distance: 116.8
click at [413, 319] on body "1 ההההההההההההההההההההההההההההההההההההההההההההההההההההההההההההההההההההההההההההה…" at bounding box center [326, 160] width 653 height 321
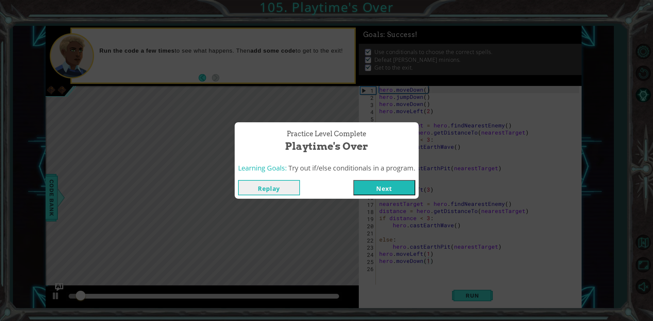
click at [389, 196] on div "Replay Next" at bounding box center [327, 188] width 184 height 22
click at [391, 193] on button "Next" at bounding box center [384, 187] width 62 height 15
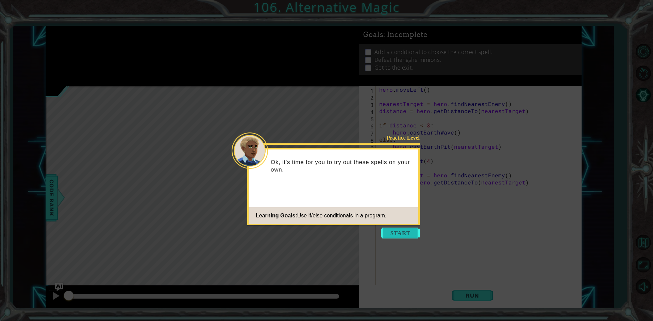
click at [409, 229] on button "Start" at bounding box center [400, 233] width 39 height 11
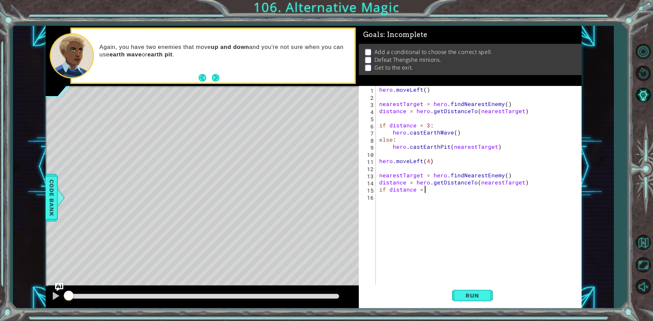
scroll to position [0, 3]
type textarea "if distance < 3:"
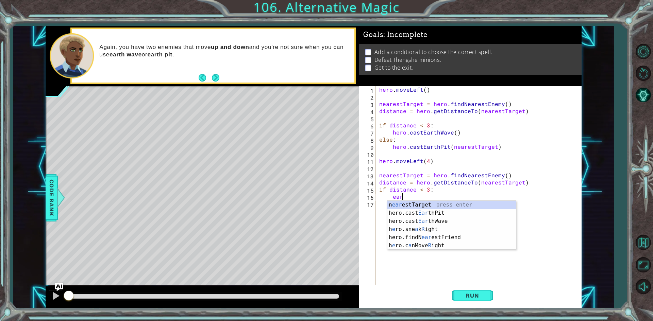
type textarea "ear"
click at [445, 222] on div "n ear estTarget press enter hero.cast Ear thPit press enter hero.cast Ear thWav…" at bounding box center [451, 233] width 128 height 65
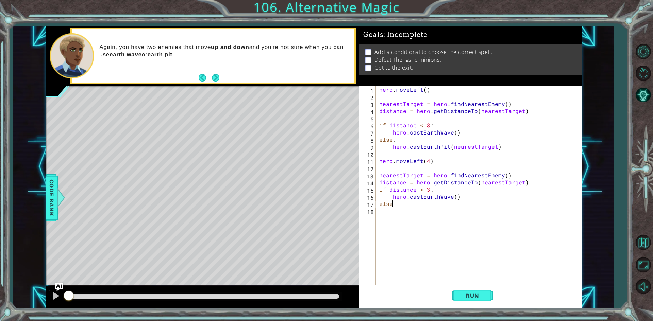
scroll to position [0, 0]
type textarea "else:"
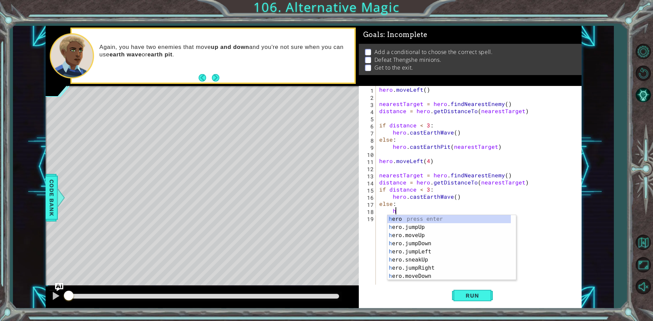
type textarea "h"
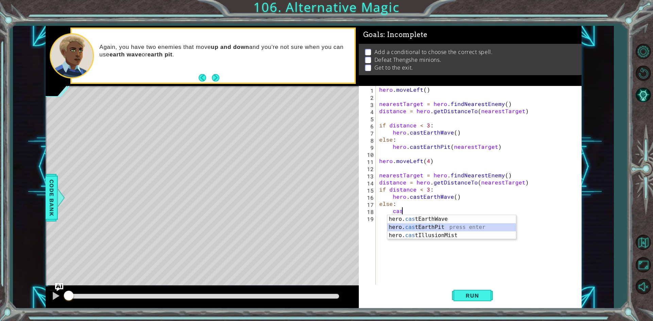
click at [441, 225] on div "hero. cas tEarthWave press enter hero. cas tEarthPit press enter hero. cas tIll…" at bounding box center [451, 235] width 128 height 41
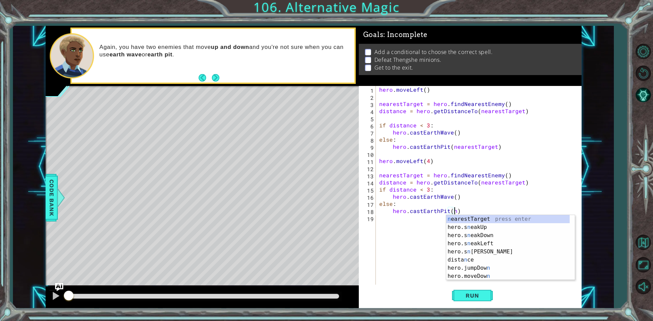
scroll to position [0, 5]
click at [526, 221] on div "nea restTarget press enter hero.s nea kUp press enter hero.s nea kDown press en…" at bounding box center [510, 247] width 128 height 65
type textarea "hero.castEarthPit(nearestTarget)"
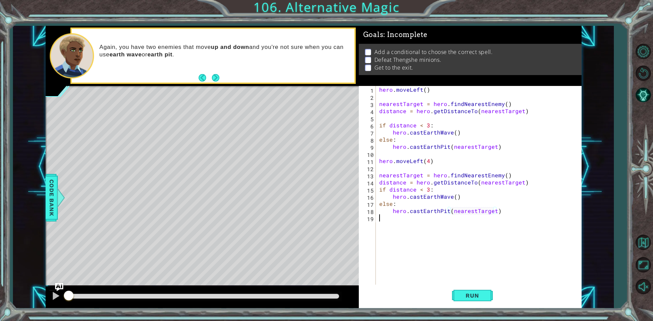
click at [537, 219] on div "hero . moveLeft ( ) nearestTarget = hero . findNearestEnemy ( ) distance = hero…" at bounding box center [480, 193] width 205 height 214
click at [553, 212] on div "hero . moveLeft ( ) nearestTarget = hero . findNearestEnemy ( ) distance = hero…" at bounding box center [480, 193] width 205 height 214
type textarea "hero.castEarthPit(nearestTarget)"
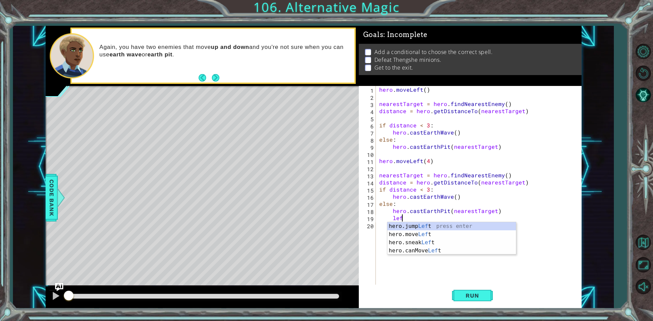
scroll to position [0, 1]
type textarea "l"
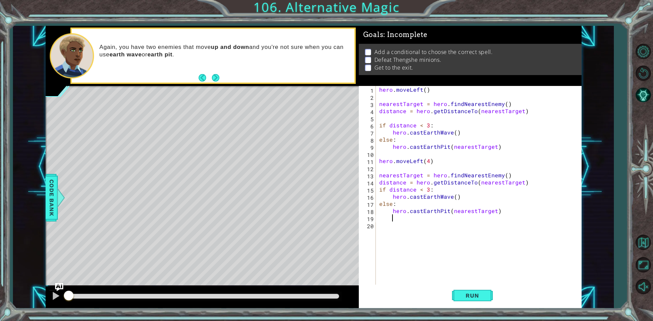
scroll to position [0, 0]
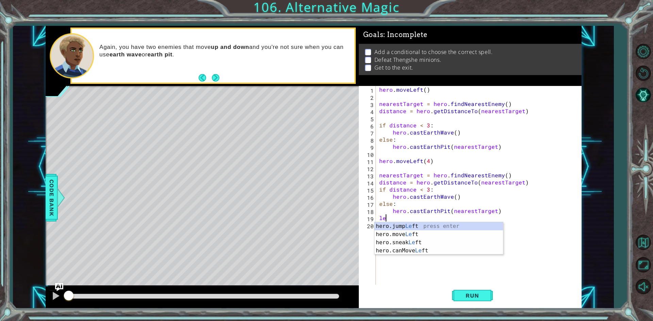
type textarea "lef"
click at [420, 236] on div "hero.jump Lef t press enter hero.move Lef t press enter hero.sneak Lef t press …" at bounding box center [438, 246] width 128 height 49
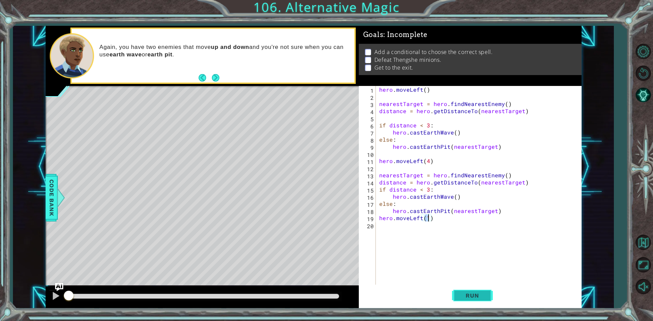
type textarea "hero.moveLeft(1)"
click at [477, 300] on button "Run" at bounding box center [472, 296] width 41 height 22
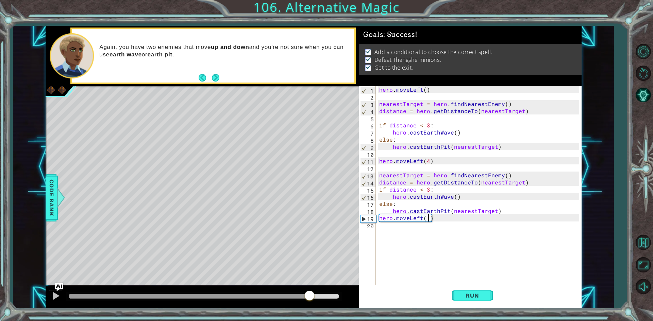
drag, startPoint x: 309, startPoint y: 297, endPoint x: 443, endPoint y: 331, distance: 137.8
click at [443, 321] on html "1 ההההההההההההההההההההההההההההההההההההההההההההההההההההההההההההההההההההההההההההה…" at bounding box center [326, 160] width 653 height 321
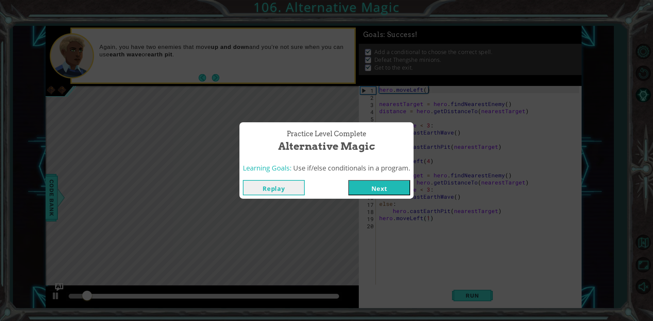
click at [398, 197] on div "Replay Next" at bounding box center [326, 188] width 174 height 22
click at [361, 180] on button "Next" at bounding box center [379, 187] width 62 height 15
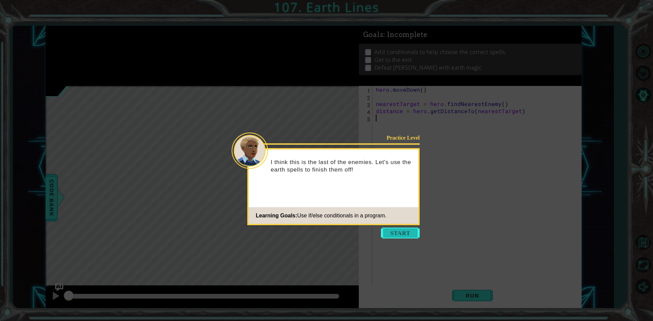
click at [410, 235] on button "Start" at bounding box center [400, 233] width 39 height 11
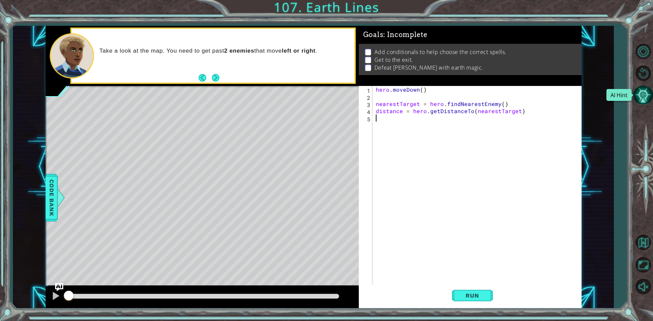
click at [647, 93] on button "AI Hint" at bounding box center [643, 95] width 20 height 20
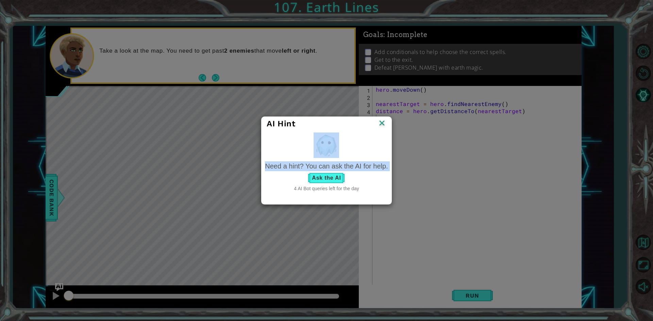
drag, startPoint x: 505, startPoint y: 144, endPoint x: 333, endPoint y: 182, distance: 175.6
click at [333, 182] on div "AI Hint Need a hint? You can ask the AI for help. Ask the AI 4 AI Bot queries l…" at bounding box center [326, 160] width 653 height 321
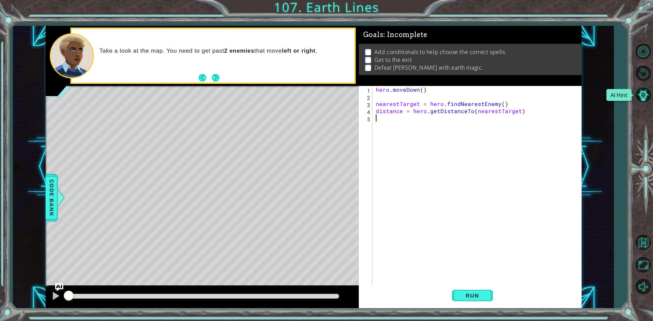
drag, startPoint x: 647, startPoint y: 94, endPoint x: 613, endPoint y: 84, distance: 36.2
click at [634, 93] on button "AI Hint" at bounding box center [643, 95] width 20 height 20
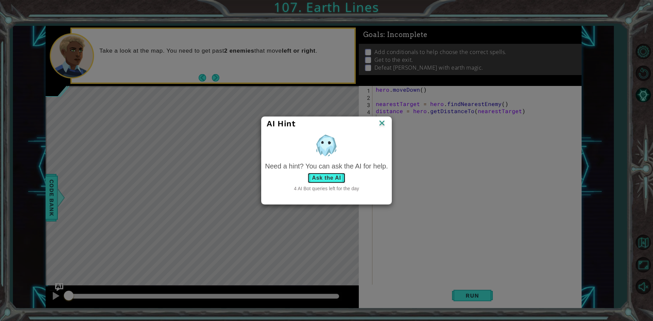
click at [314, 176] on button "Ask the AI" at bounding box center [326, 178] width 38 height 11
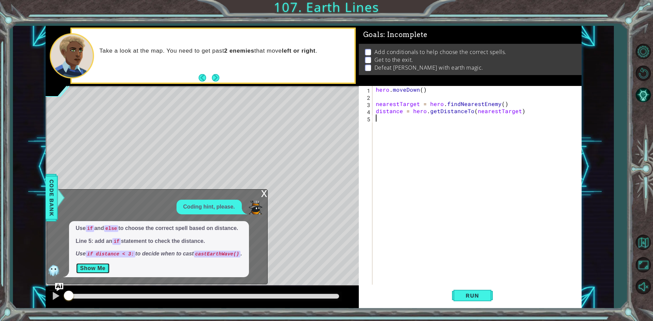
click at [98, 263] on button "Show Me" at bounding box center [93, 268] width 34 height 11
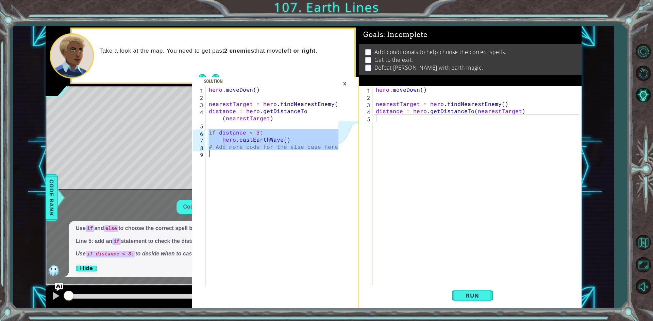
drag, startPoint x: 208, startPoint y: 132, endPoint x: 291, endPoint y: 159, distance: 87.2
click at [291, 159] on div "hero . [GEOGRAPHIC_DATA] ( ) nearestTarget = hero . findNearestEnemy ( ) distan…" at bounding box center [274, 193] width 134 height 214
type textarea "# Add more code for the else case here"
click at [372, 121] on div "1 2 3 4 5 hero . [GEOGRAPHIC_DATA] ( ) nearestTarget = hero . findNearestEnemy …" at bounding box center [469, 186] width 220 height 200
click at [372, 122] on div "5" at bounding box center [366, 119] width 12 height 7
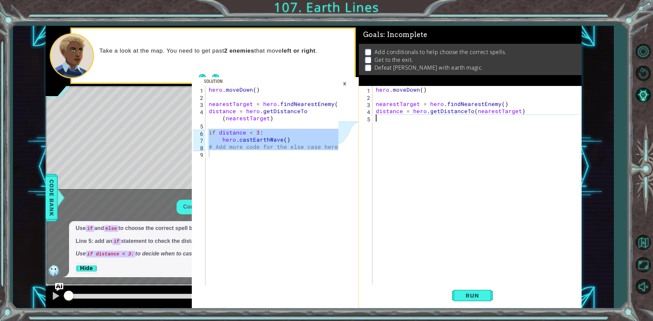
click at [376, 121] on div "hero . [GEOGRAPHIC_DATA] ( ) nearestTarget = hero . findNearestEnemy ( ) distan…" at bounding box center [478, 193] width 208 height 214
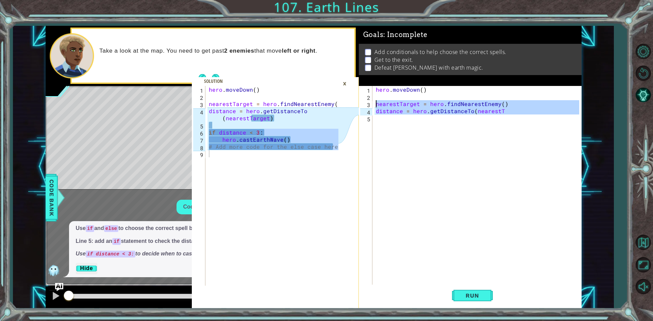
drag, startPoint x: 370, startPoint y: 111, endPoint x: 426, endPoint y: 110, distance: 55.8
click at [419, 103] on div "distance = hero.getDistanceTo(nearestT 1 2 3 4 5 hero . [GEOGRAPHIC_DATA] ( ) n…" at bounding box center [469, 186] width 220 height 200
click at [500, 107] on div "hero . [GEOGRAPHIC_DATA] ( ) nearestTarget = hero . findNearestEnemy ( ) distan…" at bounding box center [476, 186] width 205 height 200
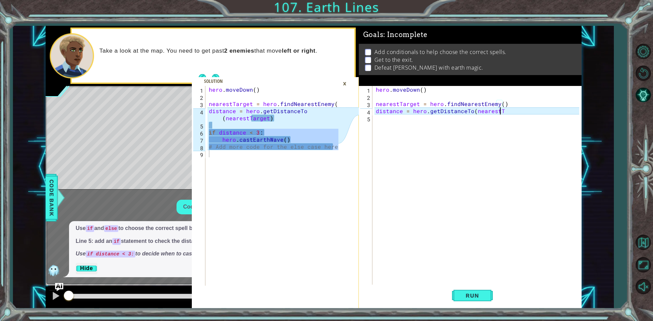
click at [502, 111] on div "hero . [GEOGRAPHIC_DATA] ( ) nearestTarget = hero . findNearestEnemy ( ) distan…" at bounding box center [478, 193] width 208 height 214
click at [501, 121] on div "nearestT arget press enter" at bounding box center [533, 127] width 128 height 24
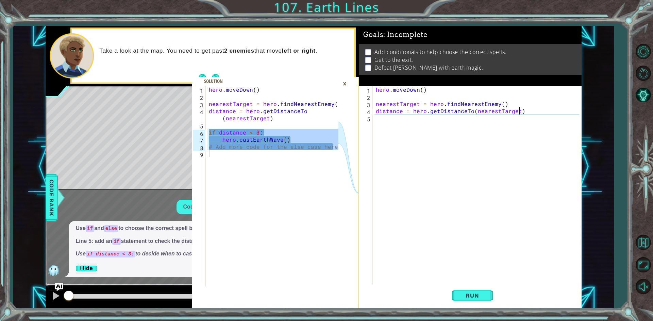
scroll to position [0, 8]
type textarea "distance = hero.getDistanceTo(nearestTarget)"
click at [327, 74] on div "# Add more code for the else case here 1 2 3 4 5 6 7 8 9 hero . [GEOGRAPHIC_DAT…" at bounding box center [275, 167] width 167 height 283
click at [339, 39] on div "# Add more code for the else case here 1 2 3 4 5 6 7 8 9 hero . [GEOGRAPHIC_DAT…" at bounding box center [275, 167] width 167 height 283
click at [396, 118] on div "hero . [GEOGRAPHIC_DATA] ( ) nearestTarget = hero . findNearestEnemy ( ) distan…" at bounding box center [478, 193] width 208 height 214
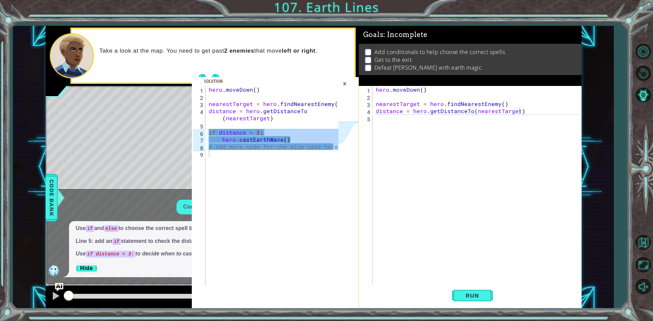
scroll to position [0, 0]
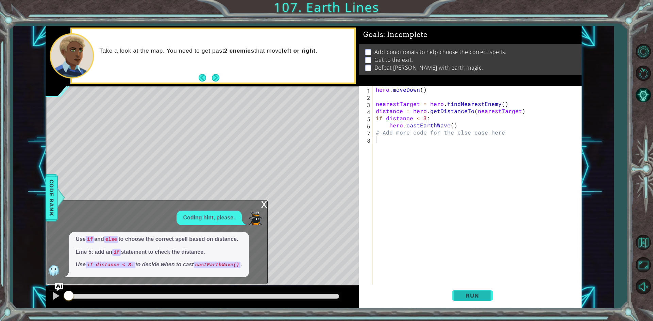
click at [477, 291] on button "Run" at bounding box center [472, 296] width 41 height 22
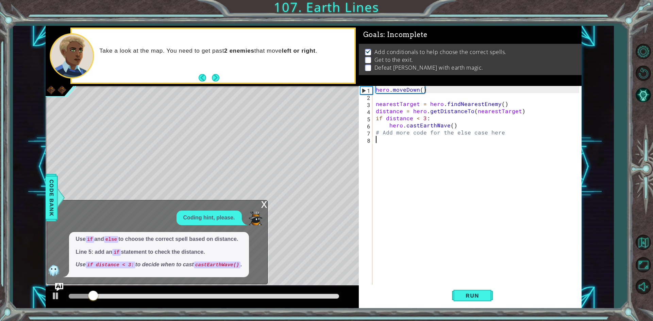
click at [260, 208] on div "x Coding hint, please. Use if and else to choose the correct spell based on dis…" at bounding box center [157, 242] width 221 height 84
click at [262, 205] on div "x" at bounding box center [264, 204] width 6 height 7
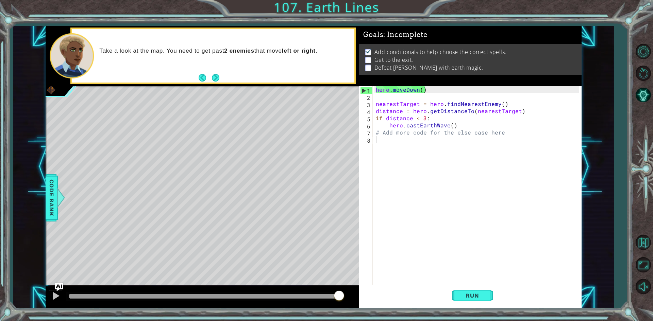
click at [412, 150] on div "hero . [GEOGRAPHIC_DATA] ( ) nearestTarget = hero . findNearestEnemy ( ) distan…" at bounding box center [478, 193] width 208 height 214
type textarea "else:"
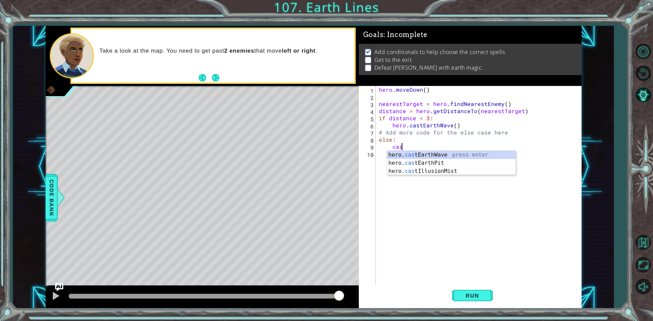
scroll to position [0, 1]
click at [408, 161] on div "hero. cas tEarthWave press enter hero. cas tEarthPit press enter hero. cas tIll…" at bounding box center [451, 171] width 128 height 41
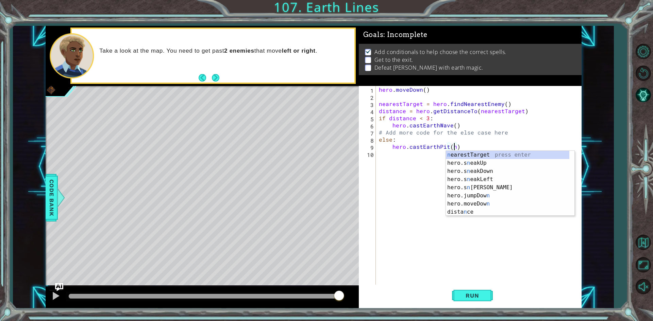
scroll to position [0, 5]
click at [529, 156] on div "nea restTarget press enter hero.s nea kUp press enter hero.s nea kDown press en…" at bounding box center [510, 183] width 128 height 65
type textarea "hero.castEarthPit(nearestTarget)"
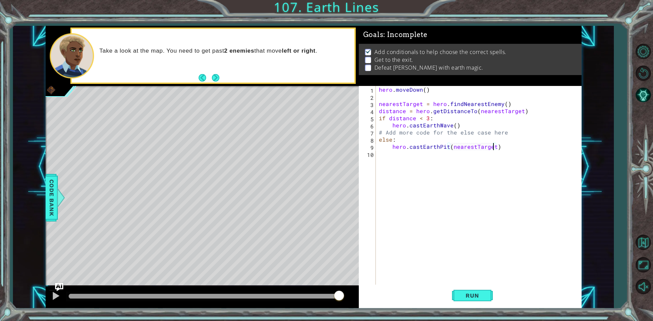
click at [534, 151] on div "hero . [GEOGRAPHIC_DATA] ( ) nearestTarget = hero . findNearestEnemy ( ) distan…" at bounding box center [479, 193] width 205 height 214
click at [518, 151] on div "hero . [GEOGRAPHIC_DATA] ( ) nearestTarget = hero . findNearestEnemy ( ) distan…" at bounding box center [479, 193] width 205 height 214
click at [518, 148] on div "hero . [GEOGRAPHIC_DATA] ( ) nearestTarget = hero . findNearestEnemy ( ) distan…" at bounding box center [479, 193] width 205 height 214
type textarea "hero.castEarthPit(nearestTarget)"
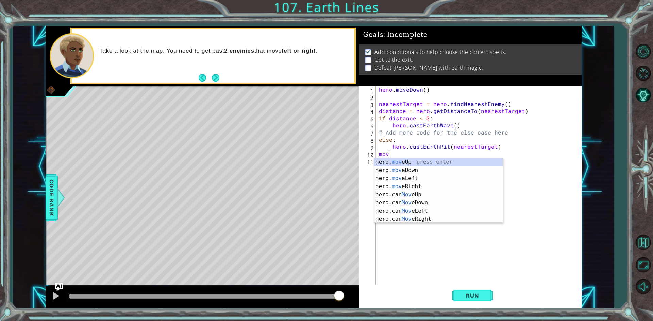
scroll to position [0, 0]
click at [411, 174] on div "hero. move Up press enter hero. move Down press enter hero. move Left press ent…" at bounding box center [438, 199] width 128 height 82
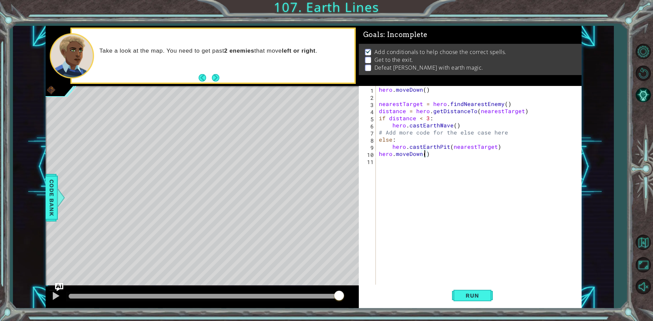
type textarea "hero.moveDown(4)"
click at [400, 169] on div "1 2 3 4 5 6 7 8 9 10 11 hero . [GEOGRAPHIC_DATA] ( ) nearestTarget = hero . fin…" at bounding box center [469, 186] width 220 height 200
click at [395, 162] on div "1 2 3 4 5 6 7 8 9 10 11 hero . [GEOGRAPHIC_DATA] ( ) nearestTarget = hero . fin…" at bounding box center [469, 186] width 220 height 200
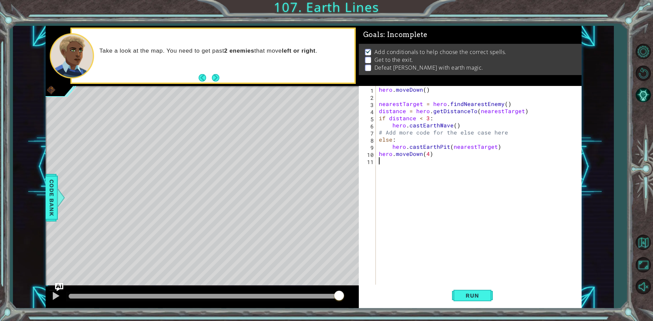
click at [395, 162] on div "hero . [GEOGRAPHIC_DATA] ( ) nearestTarget = hero . findNearestEnemy ( ) distan…" at bounding box center [479, 193] width 205 height 214
click at [645, 241] on button "Back to Map" at bounding box center [643, 243] width 20 height 20
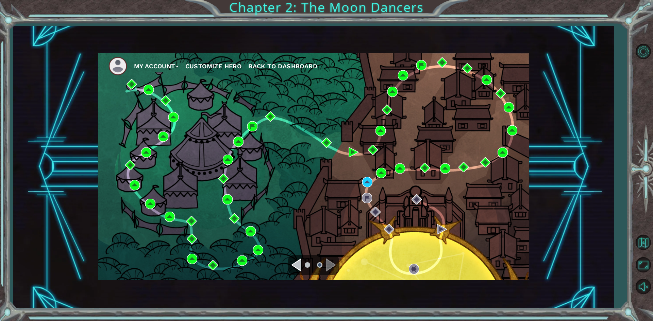
click at [295, 263] on div "Navigate to the previous page" at bounding box center [296, 265] width 10 height 14
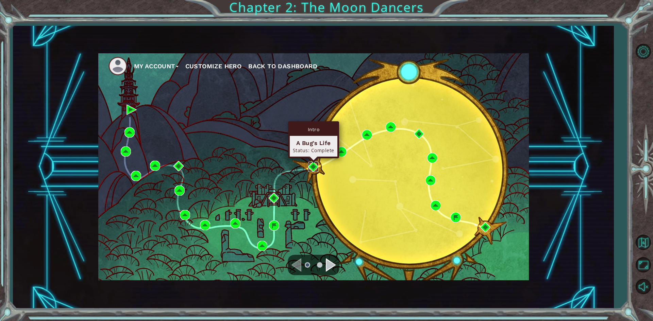
click at [311, 168] on img at bounding box center [313, 167] width 10 height 10
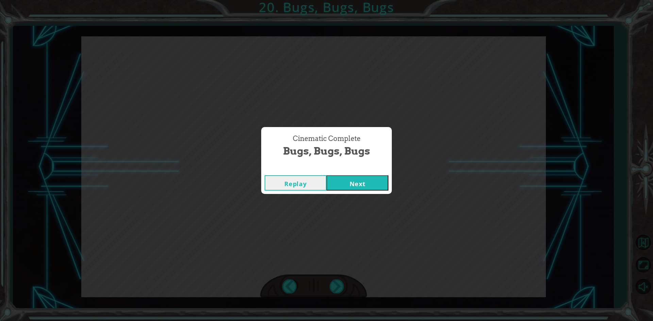
click at [365, 175] on div "Replay Next" at bounding box center [326, 183] width 131 height 22
click at [365, 177] on button "Next" at bounding box center [357, 182] width 62 height 15
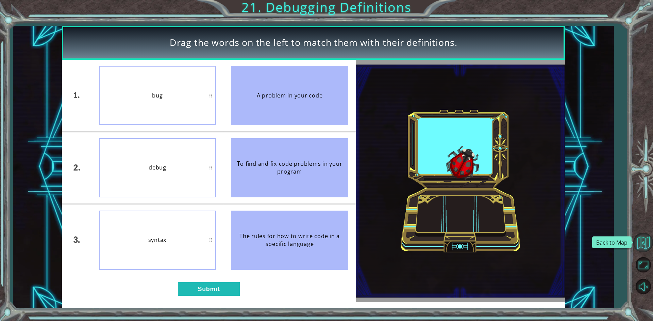
click at [640, 238] on button "Back to Map" at bounding box center [643, 243] width 20 height 20
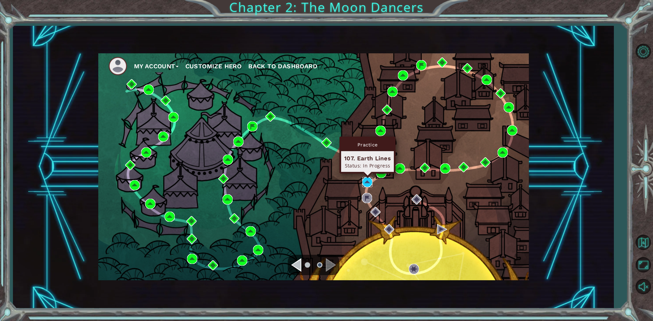
click at [365, 179] on img at bounding box center [367, 182] width 10 height 10
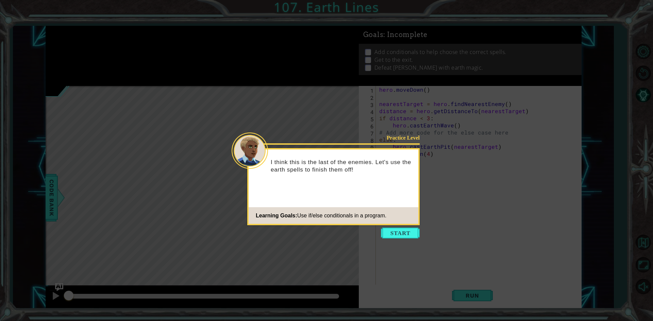
click at [400, 229] on button "Start" at bounding box center [400, 233] width 39 height 11
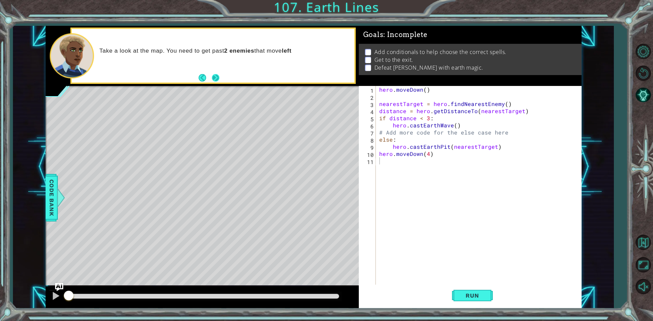
click at [217, 77] on button "Next" at bounding box center [215, 77] width 7 height 7
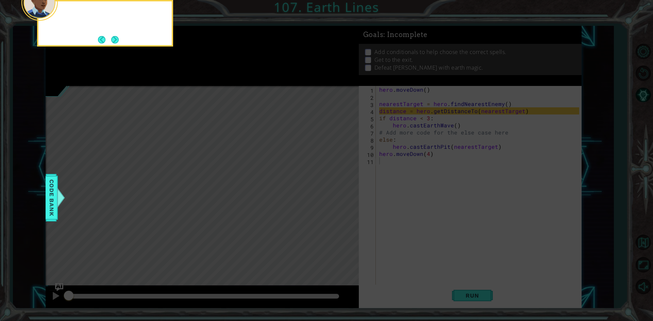
click at [217, 77] on icon at bounding box center [326, 48] width 653 height 546
click at [119, 41] on button "Next" at bounding box center [114, 39] width 7 height 7
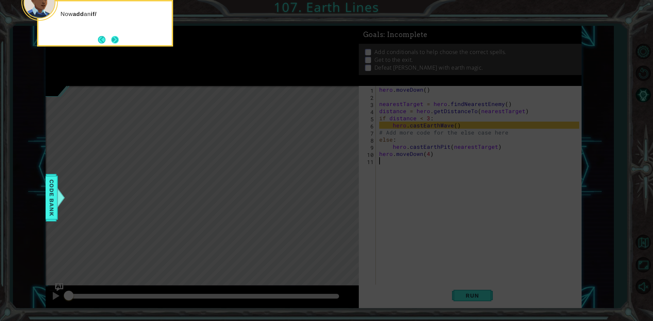
click at [111, 40] on button "Next" at bounding box center [114, 39] width 7 height 7
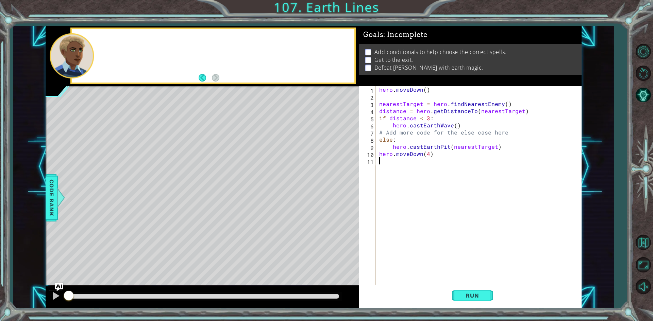
click at [111, 40] on div at bounding box center [213, 56] width 282 height 54
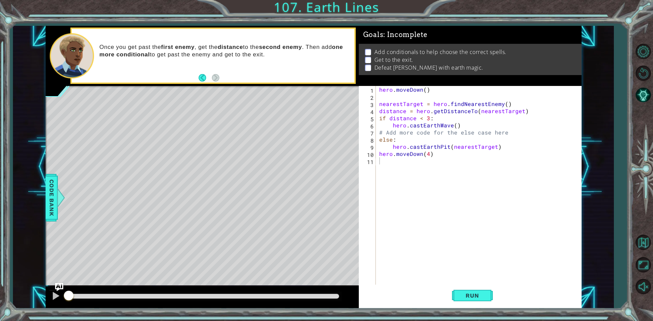
drag, startPoint x: 414, startPoint y: 175, endPoint x: 432, endPoint y: 158, distance: 24.5
click at [423, 163] on div "hero . [GEOGRAPHIC_DATA] ( ) nearestTarget = hero . findNearestEnemy ( ) distan…" at bounding box center [480, 193] width 205 height 214
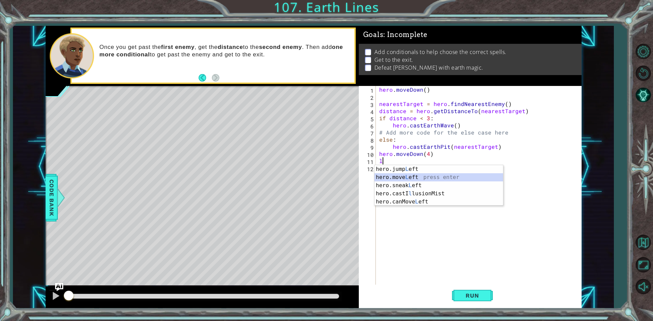
click at [467, 176] on div "hero.jump L eft press enter hero.move L eft press enter hero.sneak L eft press …" at bounding box center [438, 193] width 128 height 57
type textarea "hero.moveLeft(1)"
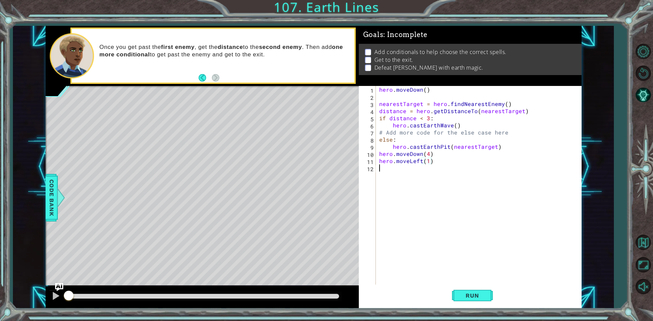
click at [488, 173] on div "hero . [GEOGRAPHIC_DATA] ( ) nearestTarget = hero . findNearestEnemy ( ) distan…" at bounding box center [480, 193] width 205 height 214
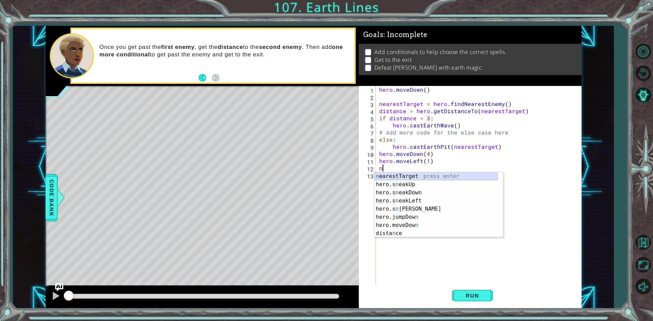
click at [483, 174] on div "n earestTarget press enter hero.s n eakUp press enter hero.s n eakDown press en…" at bounding box center [435, 213] width 123 height 82
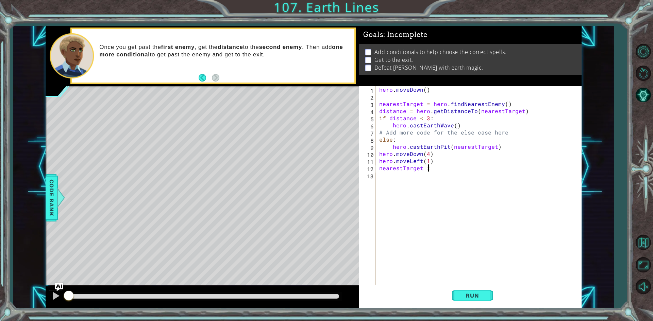
scroll to position [0, 3]
type textarea "nearestTarget = f"
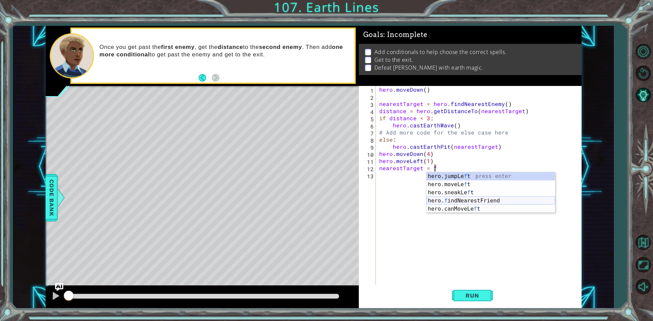
click at [500, 200] on div "hero.jumpLe f t press enter hero.moveLe f t press enter hero.sneakLe f t press …" at bounding box center [490, 200] width 128 height 57
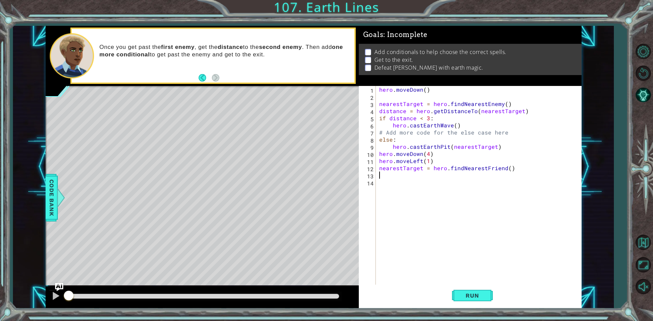
scroll to position [0, 0]
click at [504, 173] on div "hero . [GEOGRAPHIC_DATA] ( ) nearestTarget = hero . findNearestEnemy ( ) distan…" at bounding box center [480, 193] width 205 height 214
click at [503, 169] on div "hero . [GEOGRAPHIC_DATA] ( ) nearestTarget = hero . findNearestEnemy ( ) distan…" at bounding box center [480, 193] width 205 height 214
type textarea "nearestTarget = hero.findNearestEnemy()"
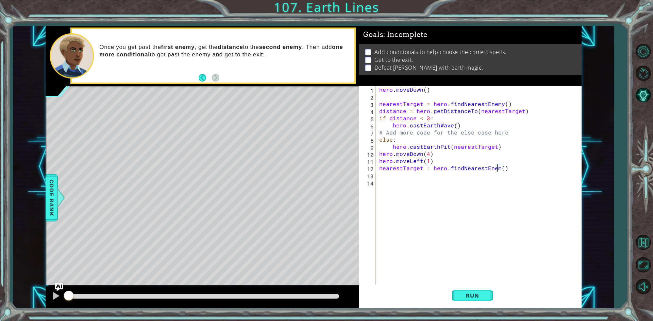
scroll to position [0, 7]
click at [499, 175] on div "hero . [GEOGRAPHIC_DATA] ( ) nearestTarget = hero . findNearestEnemy ( ) distan…" at bounding box center [480, 193] width 205 height 214
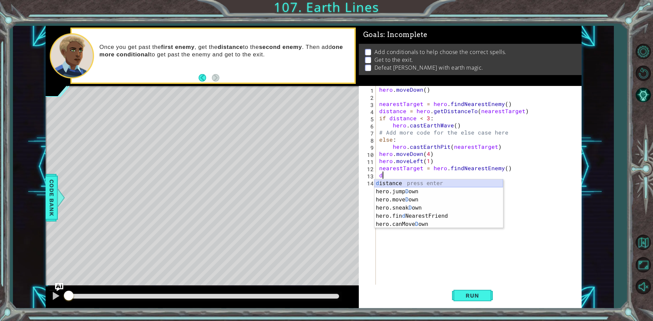
drag, startPoint x: 462, startPoint y: 182, endPoint x: 461, endPoint y: 178, distance: 3.8
click at [461, 178] on body "1 ההההההההההההההההההההההההההההההההההההההההההההההההההההההההההההההההההההההההההההה…" at bounding box center [326, 160] width 653 height 321
click at [460, 185] on div "d istance press enter hero.jump D own press enter hero.[PERSON_NAME] own press …" at bounding box center [438, 211] width 128 height 65
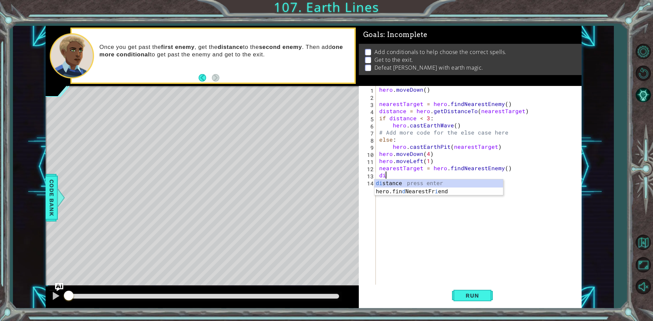
type textarea "d"
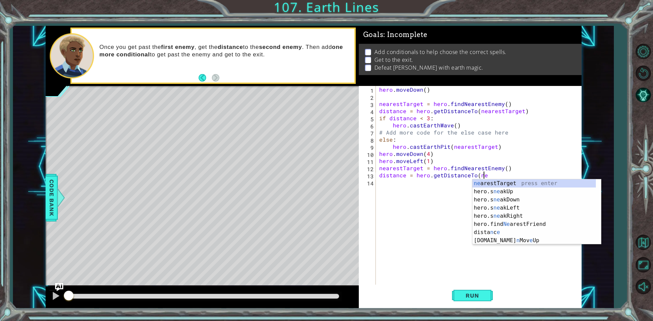
scroll to position [0, 6]
type textarea "distance = hero.getDistanceTo(nea"
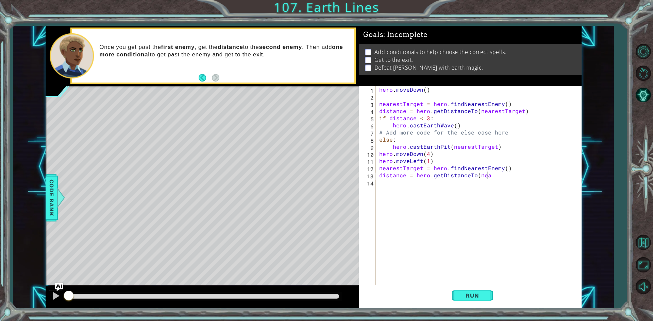
click at [483, 179] on body "1 ההההההההההההההההההההההההההההההההההההההההההההההההההההההההההההההההההההההההההההה…" at bounding box center [326, 160] width 653 height 321
click at [500, 179] on div "hero . [GEOGRAPHIC_DATA] ( ) nearestTarget = hero . findNearestEnemy ( ) distan…" at bounding box center [480, 193] width 205 height 214
click at [498, 171] on div "hero . [GEOGRAPHIC_DATA] ( ) nearestTarget = hero . findNearestEnemy ( ) distan…" at bounding box center [480, 193] width 205 height 214
click at [498, 173] on div "hero . [GEOGRAPHIC_DATA] ( ) nearestTarget = hero . findNearestEnemy ( ) distan…" at bounding box center [480, 193] width 205 height 214
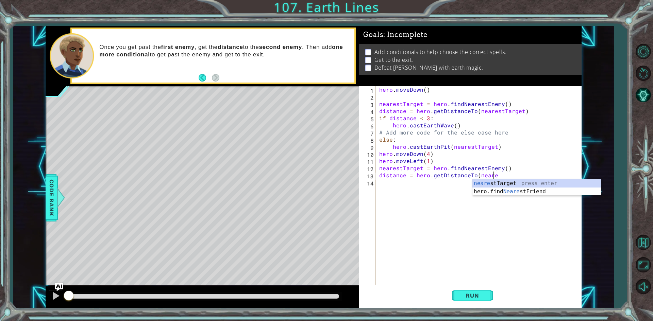
scroll to position [0, 7]
click at [559, 185] on div "neare stTarget press enter hero.find Neare stFriend press enter" at bounding box center [536, 195] width 128 height 33
type textarea "distance = hero.getDistanceTo(nearestTarget)"
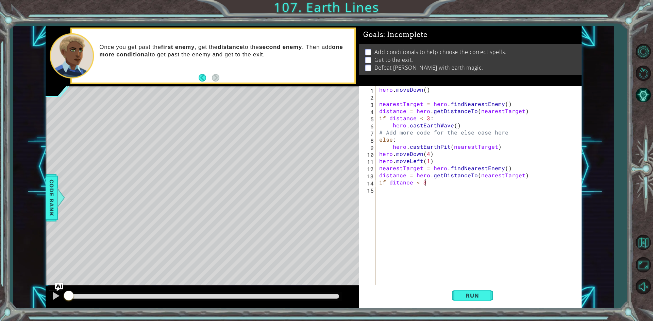
scroll to position [0, 2]
type textarea "if ditance < 3:"
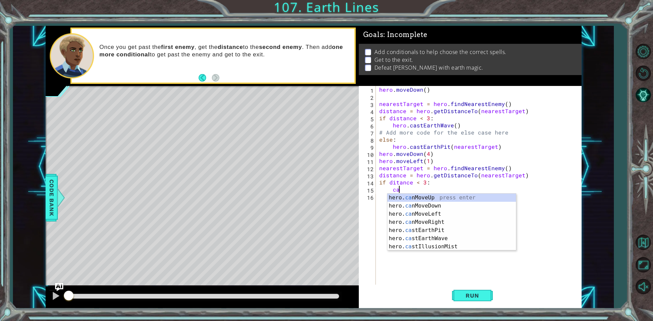
type textarea "cas"
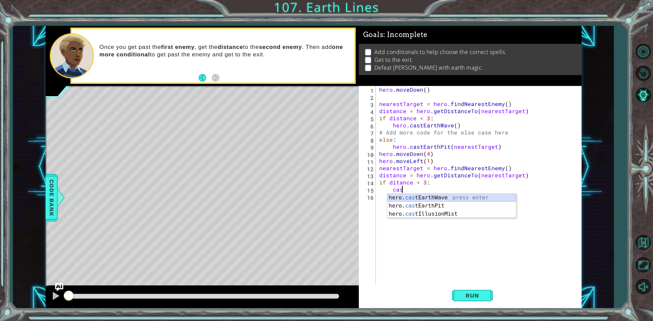
click at [473, 201] on div "hero. cas tEarthWave press enter hero. cas tEarthPit press enter hero. cas tIll…" at bounding box center [451, 214] width 128 height 41
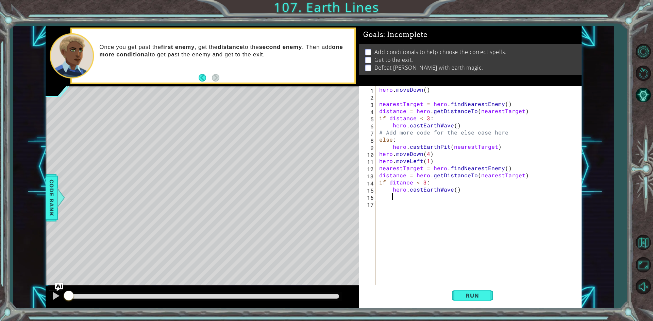
click at [488, 197] on div "hero . [GEOGRAPHIC_DATA] ( ) nearestTarget = hero . findNearestEnemy ( ) distan…" at bounding box center [480, 193] width 205 height 214
click at [488, 196] on div "hero . [GEOGRAPHIC_DATA] ( ) nearestTarget = hero . findNearestEnemy ( ) distan…" at bounding box center [480, 193] width 205 height 214
type textarea "else:"
click at [404, 218] on div "hero. cas tEarthWave press enter hero. cas tEarthPit press enter hero. cas tIll…" at bounding box center [451, 228] width 128 height 41
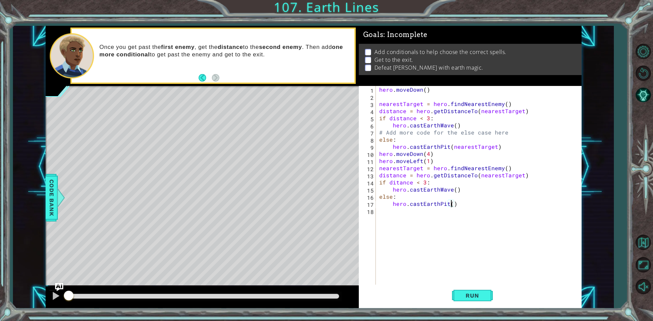
scroll to position [0, 5]
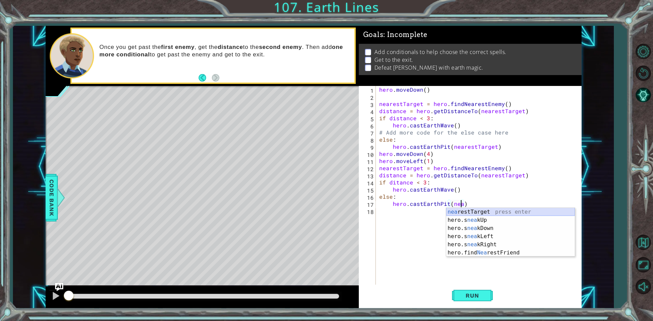
click at [556, 213] on div "nea restTarget press enter hero.s nea kUp press enter hero.s nea kDown press en…" at bounding box center [510, 240] width 128 height 65
type textarea "hero.castEarthPit(nearestTarget)"
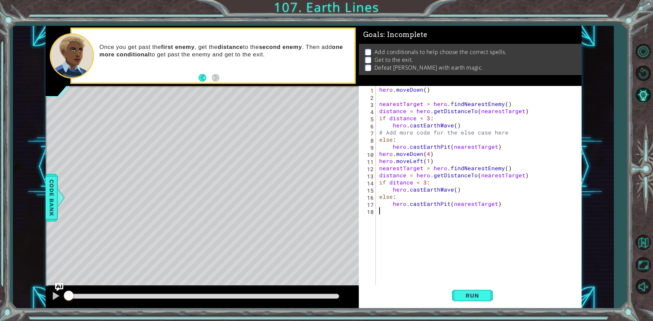
click at [556, 213] on div "hero . [GEOGRAPHIC_DATA] ( ) nearestTarget = hero . findNearestEnemy ( ) distan…" at bounding box center [480, 193] width 205 height 214
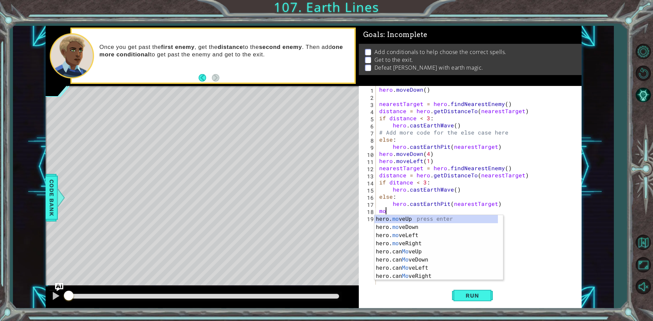
type textarea "m"
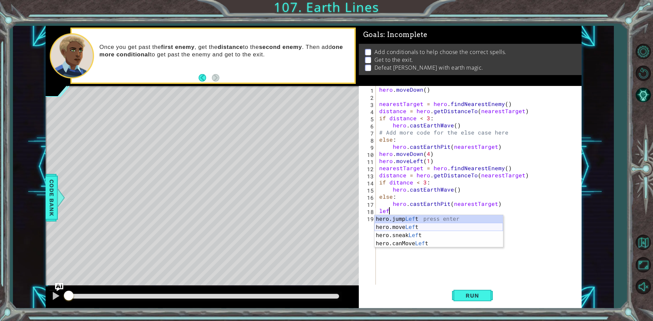
click at [487, 228] on div "hero.jump Lef t press enter hero.move Lef t press enter hero.sneak Lef t press …" at bounding box center [438, 239] width 128 height 49
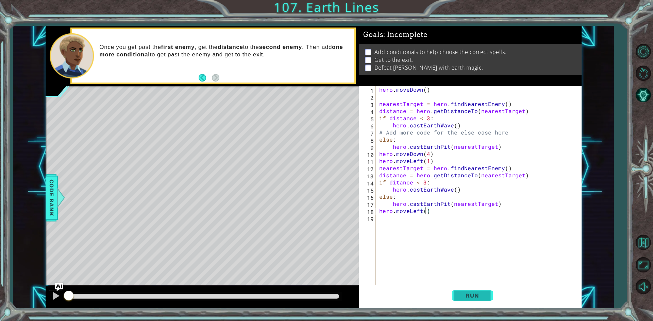
scroll to position [0, 3]
click at [477, 287] on button "Run" at bounding box center [472, 296] width 41 height 22
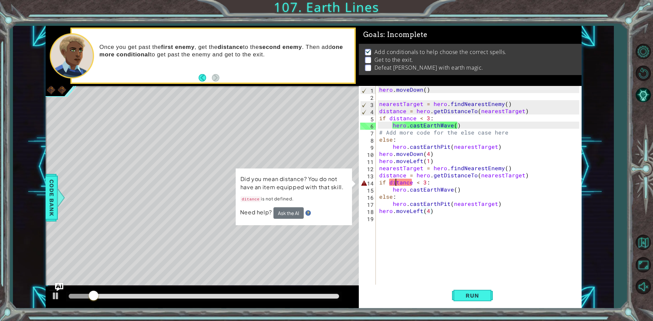
click at [395, 180] on div "hero . [GEOGRAPHIC_DATA] ( ) nearestTarget = hero . findNearestEnemy ( ) distan…" at bounding box center [480, 193] width 205 height 214
type textarea "if distance < 3:"
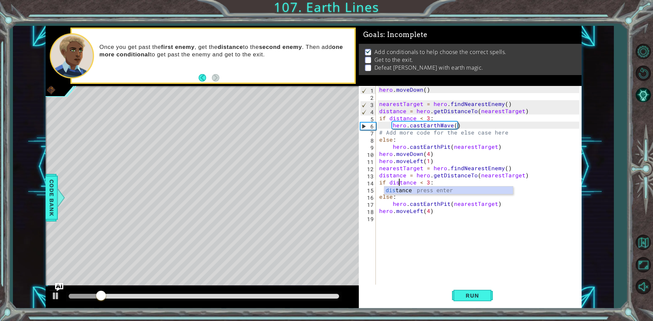
scroll to position [0, 1]
click at [465, 272] on div "hero . [GEOGRAPHIC_DATA] ( ) nearestTarget = hero . findNearestEnemy ( ) distan…" at bounding box center [480, 193] width 205 height 214
click at [465, 284] on div "hero . [GEOGRAPHIC_DATA] ( ) nearestTarget = hero . findNearestEnemy ( ) distan…" at bounding box center [480, 193] width 205 height 214
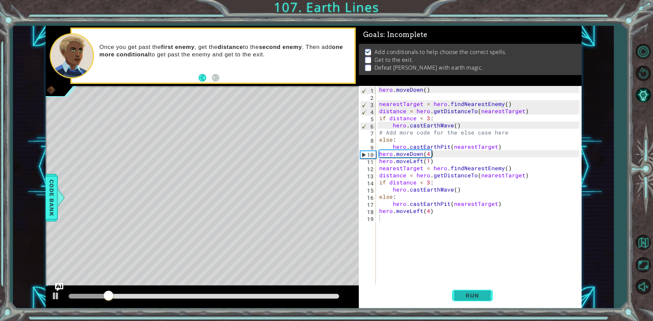
click at [471, 293] on span "Run" at bounding box center [472, 295] width 27 height 7
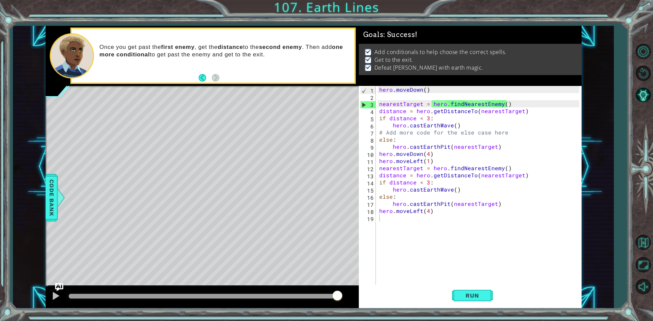
drag, startPoint x: 337, startPoint y: 295, endPoint x: 436, endPoint y: 298, distance: 99.3
click at [432, 297] on body "1 ההההההההההההההההההההההההההההההההההההההההההההההההההההההההההההההההההההההההההההה…" at bounding box center [326, 160] width 653 height 321
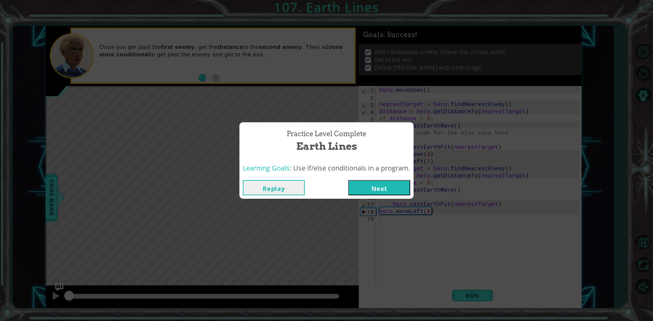
click at [361, 182] on button "Next" at bounding box center [379, 187] width 62 height 15
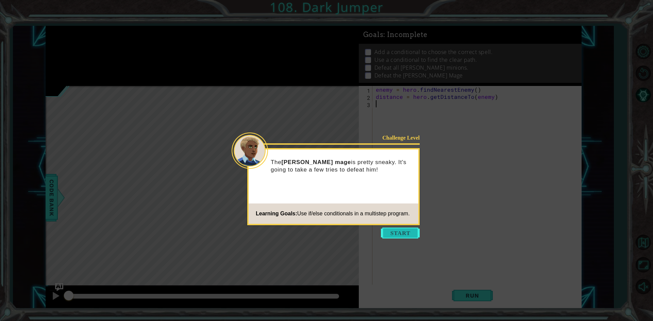
click at [390, 232] on button "Start" at bounding box center [400, 233] width 39 height 11
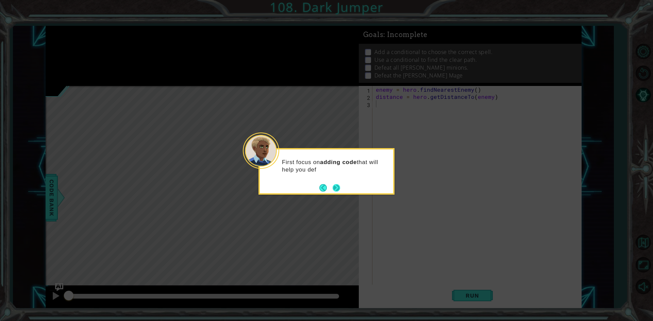
click at [332, 192] on button "Next" at bounding box center [335, 187] width 7 height 7
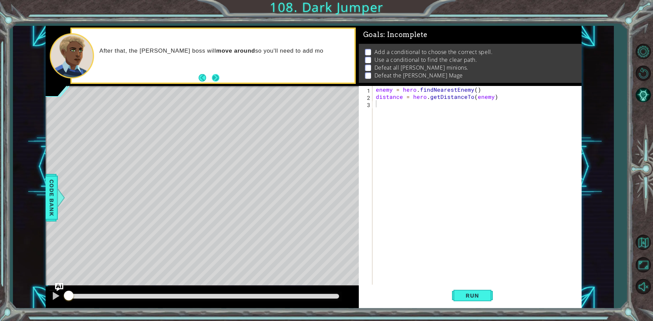
click at [215, 82] on button "Next" at bounding box center [215, 77] width 7 height 7
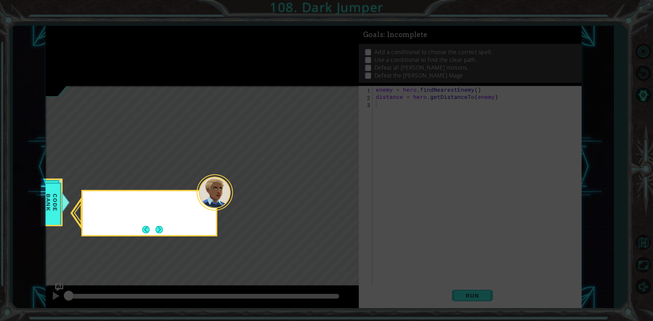
click at [215, 82] on icon at bounding box center [326, 160] width 653 height 321
click at [161, 226] on button "Next" at bounding box center [158, 229] width 7 height 7
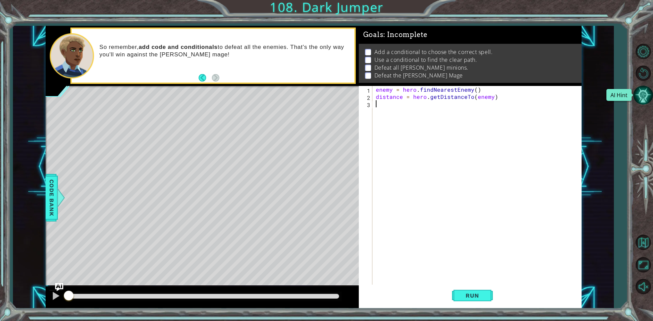
click at [644, 100] on button "AI Hint" at bounding box center [643, 95] width 20 height 20
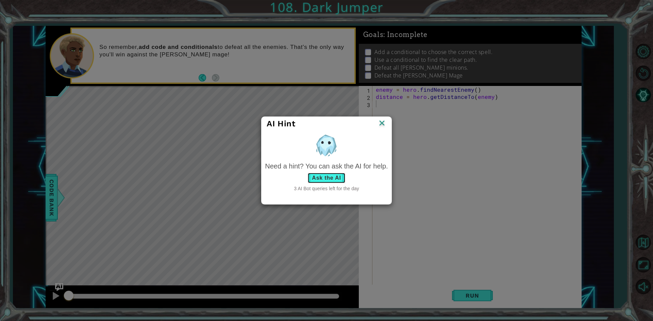
click at [318, 174] on button "Ask the AI" at bounding box center [326, 178] width 38 height 11
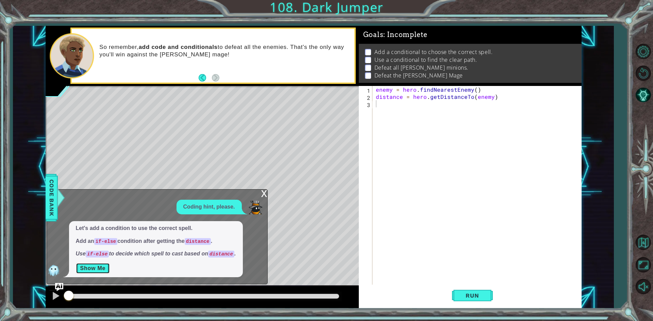
click at [96, 270] on button "Show Me" at bounding box center [93, 268] width 34 height 11
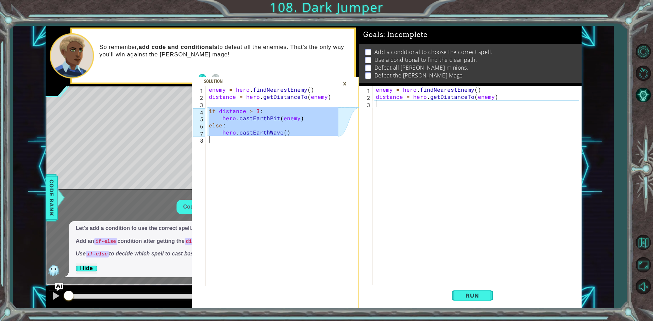
drag, startPoint x: 208, startPoint y: 113, endPoint x: 306, endPoint y: 154, distance: 106.5
click at [306, 154] on div "enemy = hero . findNearestEnemy ( ) distance = hero . getDistanceTo ( enemy ) i…" at bounding box center [274, 193] width 134 height 214
type textarea "hero.castEarthWave()"
click at [374, 104] on div "enemy = hero . findNearestEnemy ( ) distance = hero . getDistanceTo ( enemy )" at bounding box center [476, 186] width 205 height 200
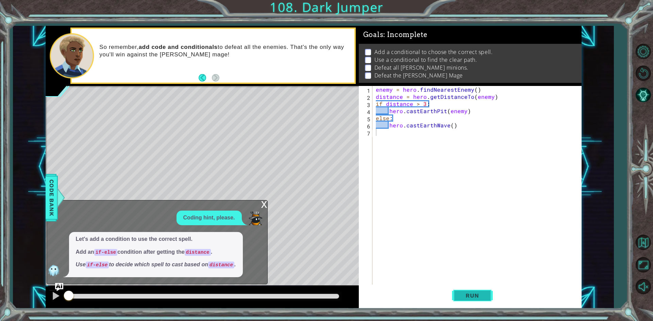
click at [472, 300] on button "Run" at bounding box center [472, 296] width 41 height 22
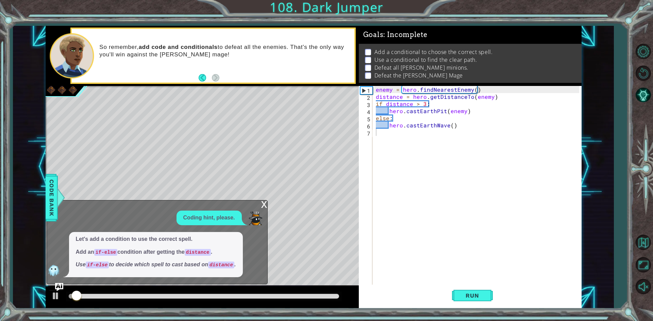
click at [261, 206] on div "x" at bounding box center [264, 204] width 6 height 7
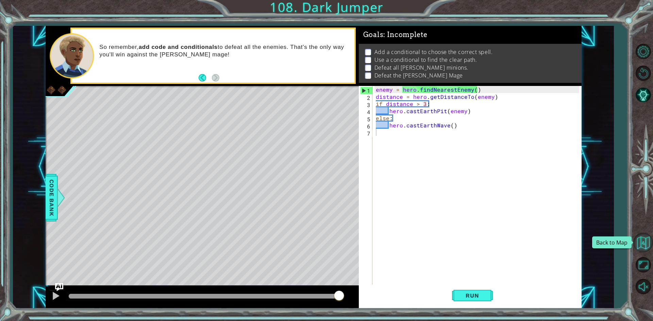
click at [647, 241] on button "Back to Map" at bounding box center [643, 243] width 20 height 20
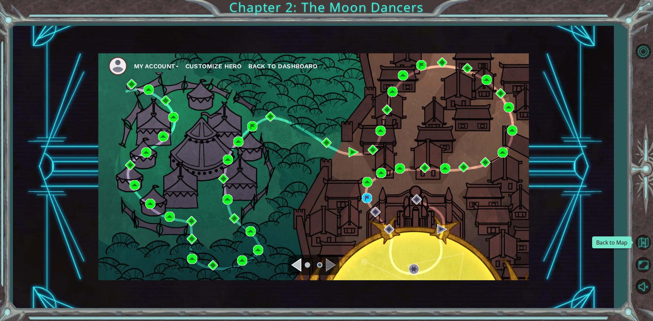
drag, startPoint x: 652, startPoint y: 241, endPoint x: 302, endPoint y: 260, distance: 350.3
click at [303, 260] on ul at bounding box center [313, 265] width 24 height 14
click at [302, 260] on ul at bounding box center [313, 265] width 24 height 14
click at [298, 264] on div "Navigate to the previous page" at bounding box center [296, 265] width 10 height 14
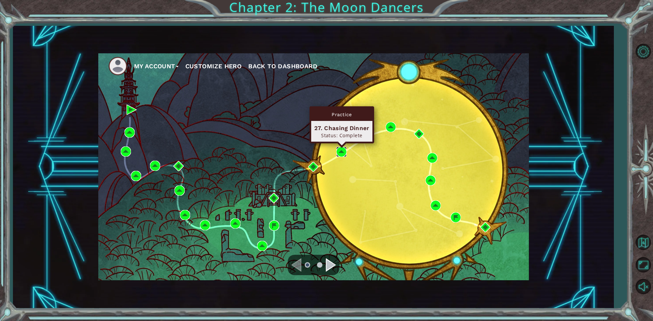
click at [341, 150] on img at bounding box center [341, 152] width 10 height 10
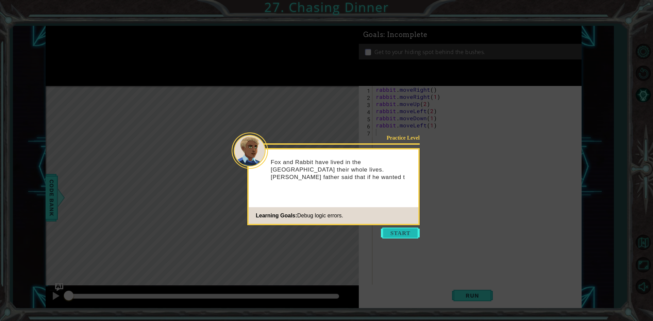
click at [396, 233] on button "Start" at bounding box center [400, 233] width 39 height 11
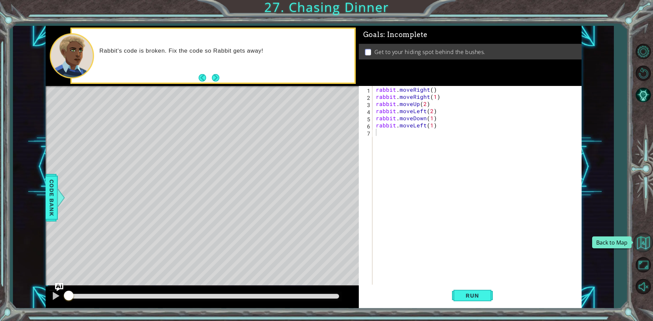
click at [637, 245] on button "Back to Map" at bounding box center [643, 243] width 20 height 20
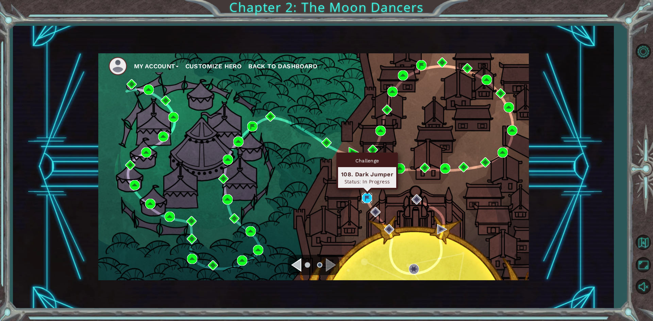
click at [364, 197] on img at bounding box center [367, 198] width 10 height 10
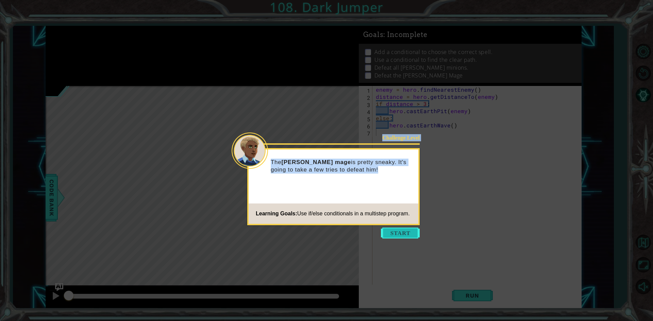
click at [399, 228] on body "1 ההההההההההההההההההההההההההההההההההההההההההההההההההההההההההההההההההההההההההההה…" at bounding box center [326, 160] width 653 height 321
click at [399, 229] on button "Start" at bounding box center [400, 233] width 39 height 11
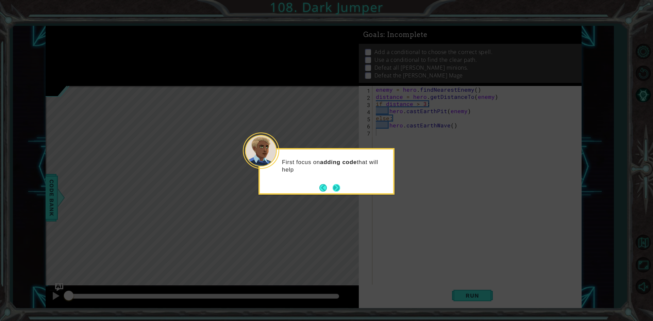
click at [338, 188] on button "Next" at bounding box center [335, 187] width 7 height 7
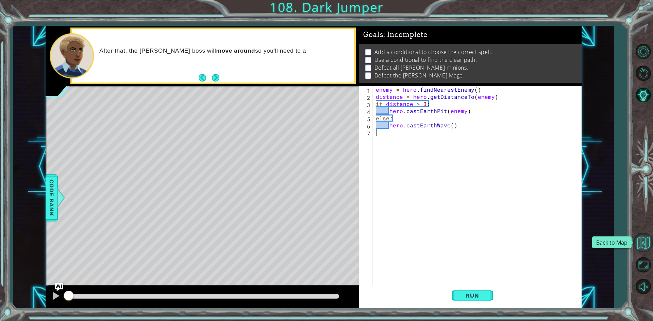
click at [647, 237] on button "Back to Map" at bounding box center [643, 243] width 20 height 20
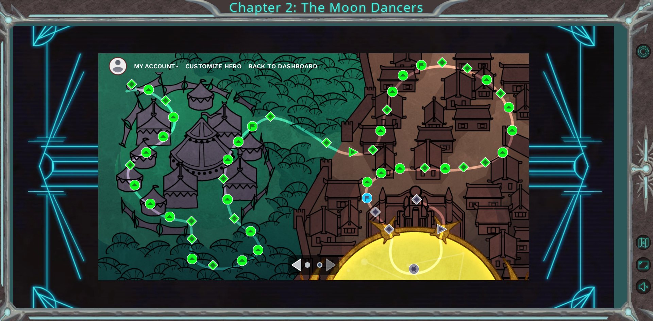
click at [296, 274] on div at bounding box center [314, 265] width 52 height 20
click at [295, 271] on div "Navigate to the previous page" at bounding box center [296, 265] width 10 height 14
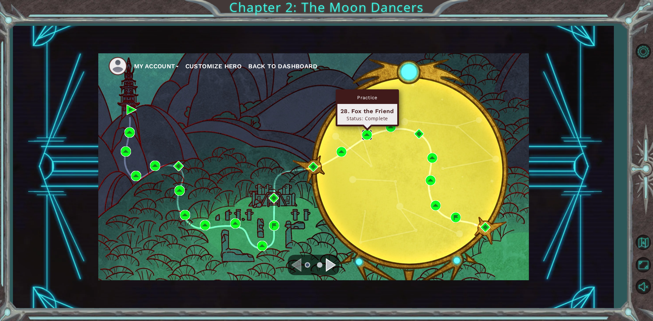
click at [369, 135] on img at bounding box center [367, 135] width 10 height 10
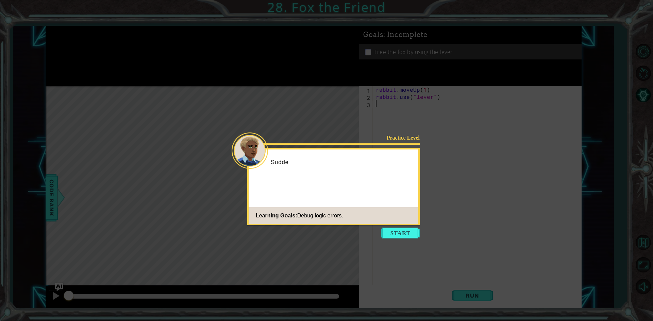
drag, startPoint x: 23, startPoint y: 273, endPoint x: 0, endPoint y: 260, distance: 26.6
click at [0, 260] on icon at bounding box center [326, 160] width 653 height 321
click at [400, 231] on button "Start" at bounding box center [400, 233] width 39 height 11
click at [400, 231] on icon at bounding box center [326, 160] width 653 height 321
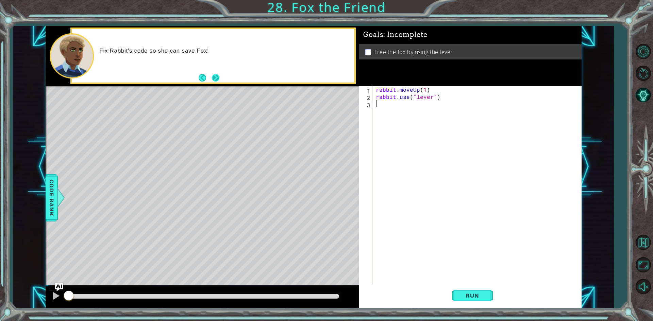
click at [216, 74] on div "Fix Rabbit's code so she can save Fox!" at bounding box center [213, 56] width 282 height 54
click at [216, 77] on button "Next" at bounding box center [216, 78] width 8 height 8
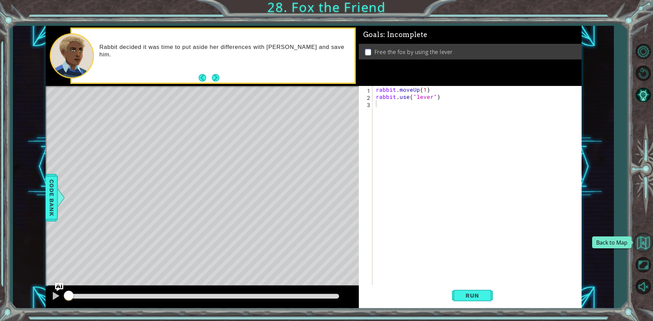
click at [644, 245] on button "Back to Map" at bounding box center [643, 243] width 20 height 20
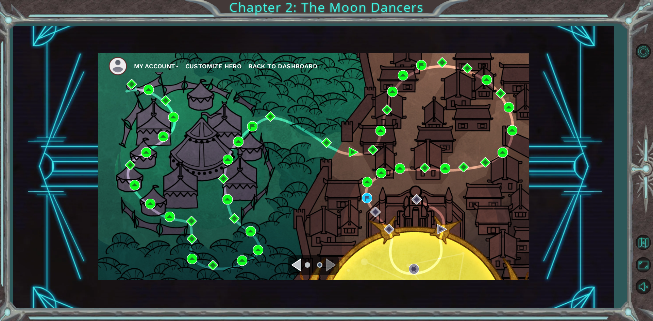
click at [297, 263] on div "Navigate to the previous page" at bounding box center [296, 265] width 10 height 14
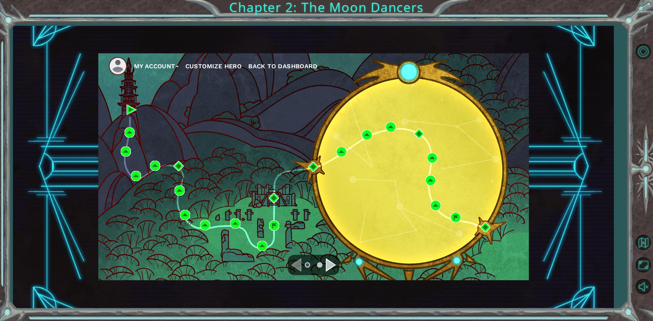
click at [327, 263] on div "Navigate to the next page" at bounding box center [331, 265] width 10 height 14
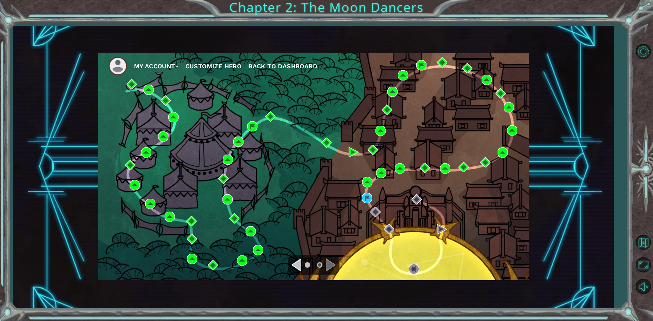
click at [391, 201] on div "My Account Customize Hero Back to Dashboard" at bounding box center [313, 166] width 430 height 227
click at [362, 198] on img at bounding box center [367, 198] width 10 height 10
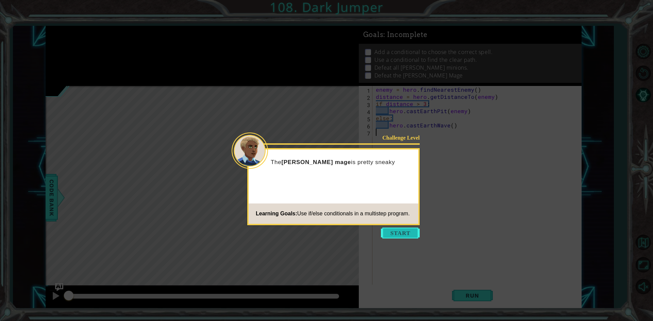
click at [406, 230] on button "Start" at bounding box center [400, 233] width 39 height 11
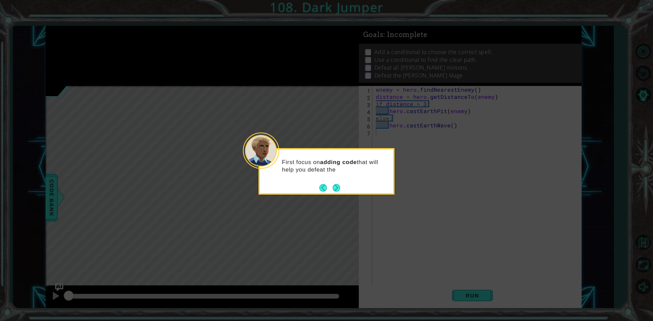
click at [340, 182] on div "First focus on adding code that will help you defeat the" at bounding box center [326, 168] width 133 height 37
drag, startPoint x: 340, startPoint y: 184, endPoint x: 338, endPoint y: 204, distance: 20.2
click at [338, 204] on body "1 ההההההההההההההההההההההההההההההההההההההההההההההההההההההההההההההההההההההההההההה…" at bounding box center [326, 160] width 653 height 321
drag, startPoint x: 338, startPoint y: 204, endPoint x: 323, endPoint y: 187, distance: 21.9
click at [333, 200] on icon at bounding box center [326, 160] width 653 height 321
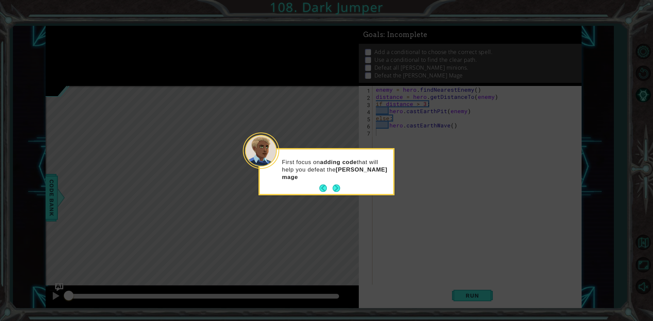
click at [323, 188] on button "Back" at bounding box center [325, 188] width 13 height 7
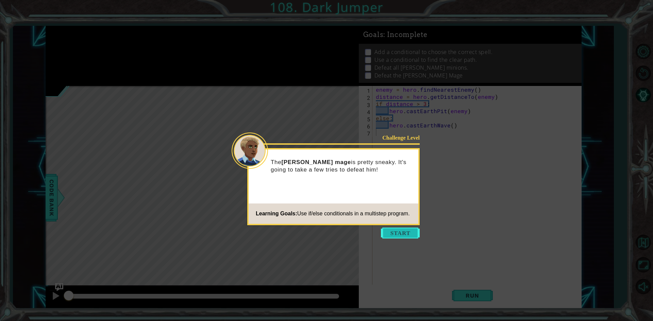
click at [398, 230] on button "Start" at bounding box center [400, 233] width 39 height 11
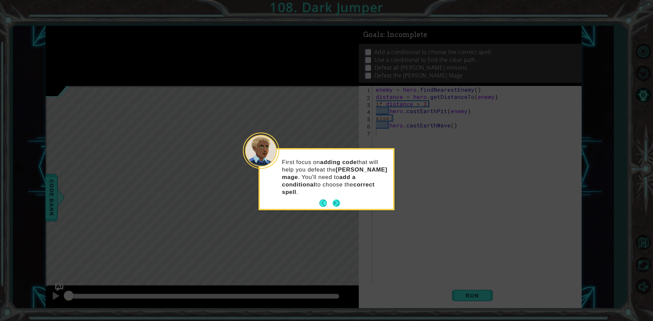
click at [333, 200] on button "Next" at bounding box center [335, 203] width 7 height 7
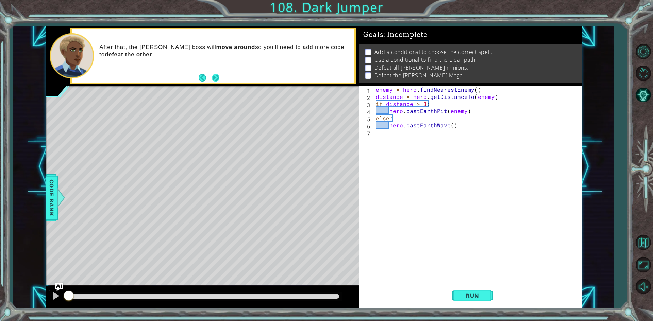
click at [212, 74] on button "Next" at bounding box center [215, 77] width 8 height 8
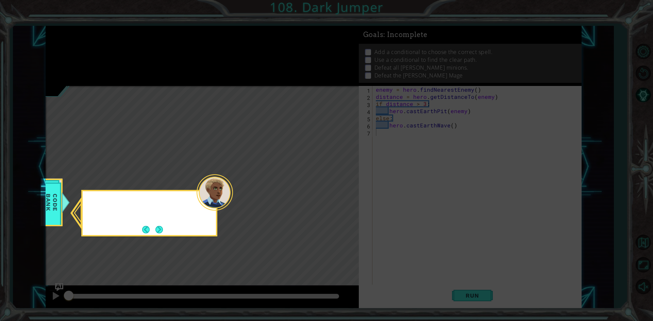
click at [212, 74] on icon at bounding box center [326, 160] width 653 height 321
click at [159, 233] on button "Next" at bounding box center [158, 229] width 7 height 7
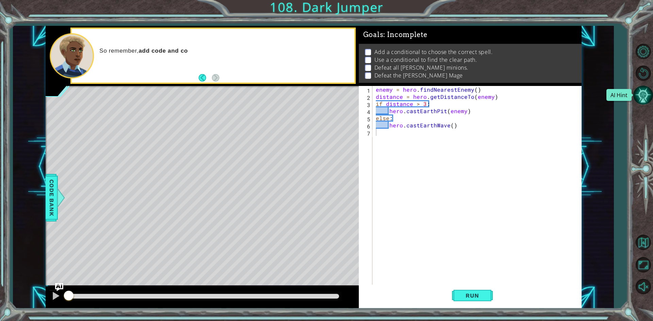
click at [647, 97] on button "AI Hint" at bounding box center [643, 95] width 20 height 20
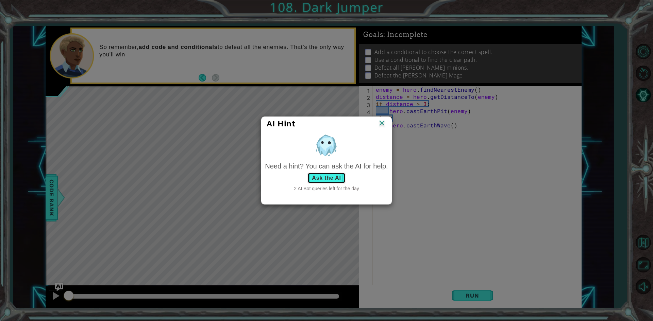
click at [340, 180] on button "Ask the AI" at bounding box center [326, 178] width 38 height 11
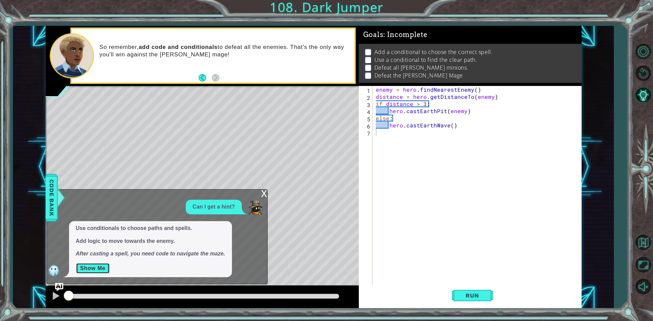
click at [101, 269] on button "Show Me" at bounding box center [93, 268] width 34 height 11
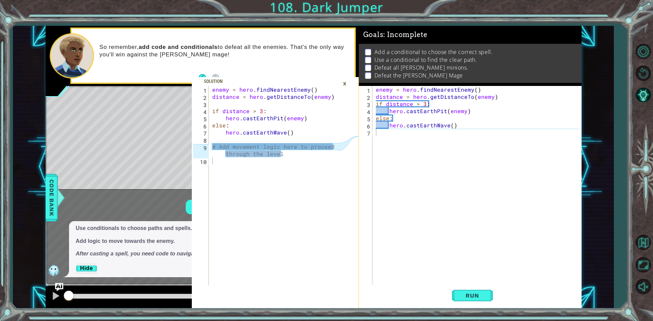
drag, startPoint x: 210, startPoint y: 149, endPoint x: 261, endPoint y: 146, distance: 51.7
click at [261, 146] on div "1 2 3 4 5 6 7 8 9 10 enemy = hero . findNearestEnemy ( ) distance = hero . getD…" at bounding box center [265, 186] width 146 height 200
drag, startPoint x: 211, startPoint y: 146, endPoint x: 345, endPoint y: 158, distance: 135.2
click at [345, 158] on div "# Add movement logic here to proceed through the level 1 2 3 4 5 6 7 8 9 10 ene…" at bounding box center [275, 197] width 167 height 222
type textarea "# Add movement logic here to proceed through the level"
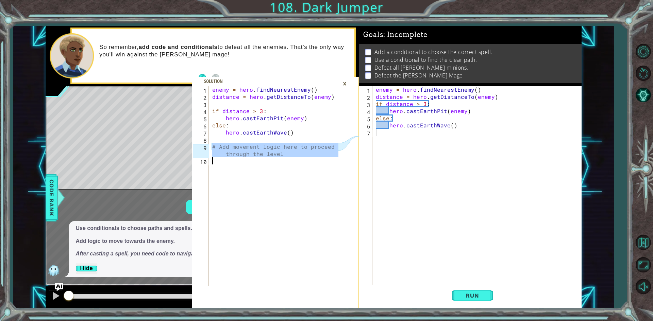
click at [396, 141] on div "enemy = hero . findNearestEnemy ( ) distance = hero . getDistanceTo ( enemy ) i…" at bounding box center [478, 193] width 208 height 214
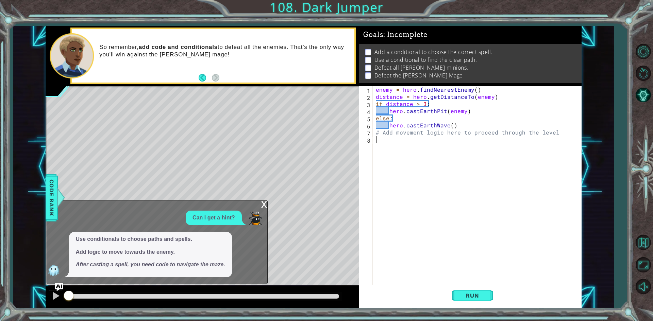
drag, startPoint x: 474, startPoint y: 297, endPoint x: 478, endPoint y: 321, distance: 23.7
click at [478, 321] on div "# Add movement logic here to proceed through the level 1 2 3 4 5 6 7 8 9 10 ene…" at bounding box center [326, 160] width 653 height 321
click at [482, 297] on span "Run" at bounding box center [472, 295] width 27 height 7
